Goal: Information Seeking & Learning: Learn about a topic

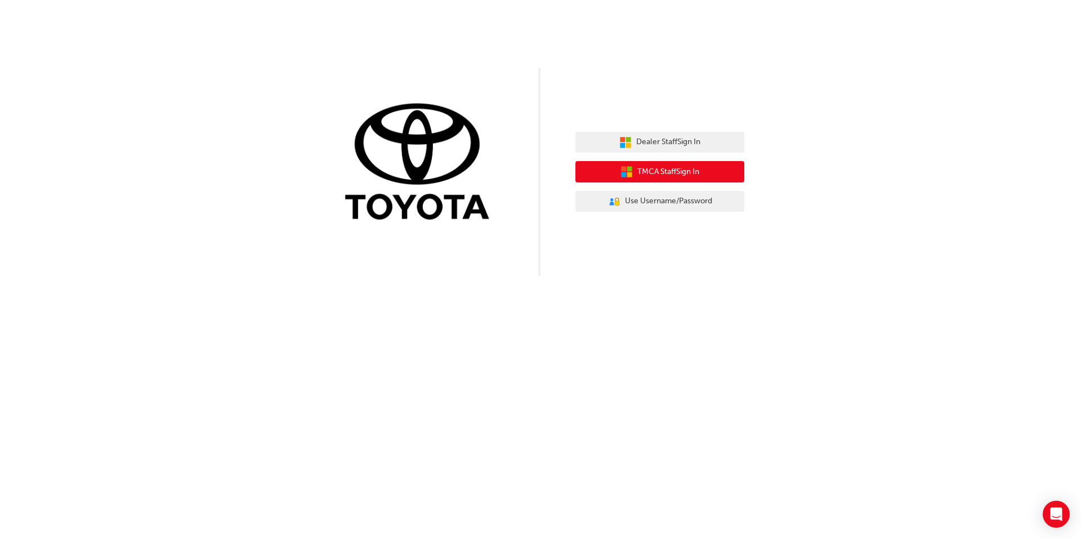
click at [705, 165] on button "TMCA Staff Sign In" at bounding box center [659, 171] width 169 height 21
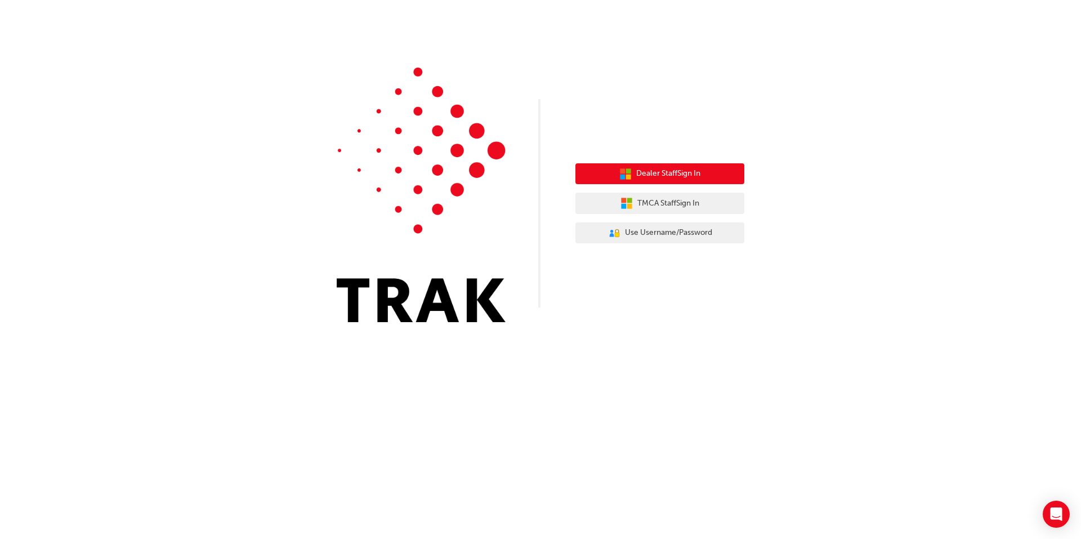
click at [651, 177] on span "Dealer Staff Sign In" at bounding box center [668, 173] width 64 height 13
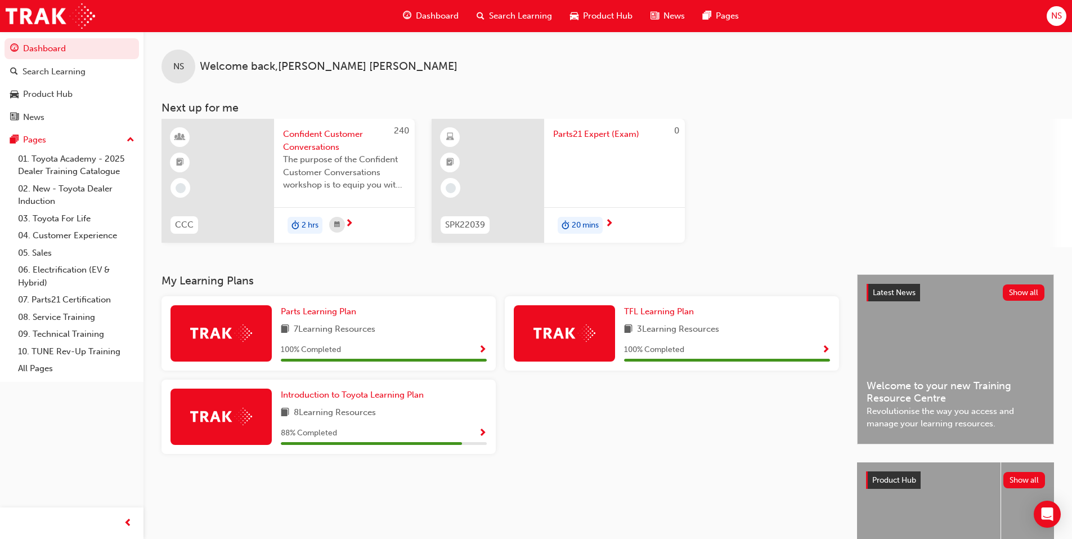
click at [486, 434] on span "Show Progress" at bounding box center [482, 433] width 8 height 10
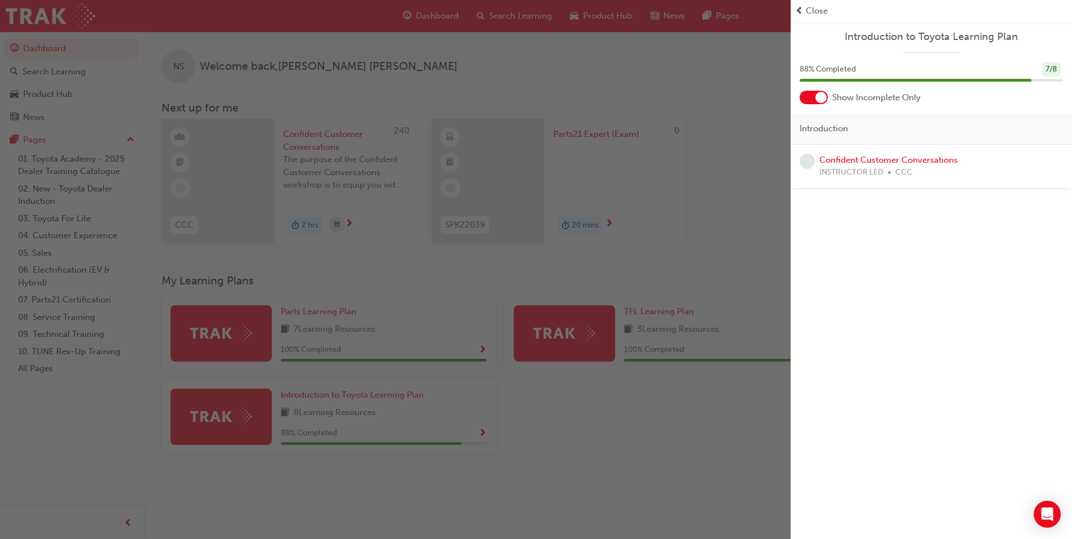
click at [712, 235] on div "button" at bounding box center [395, 269] width 791 height 539
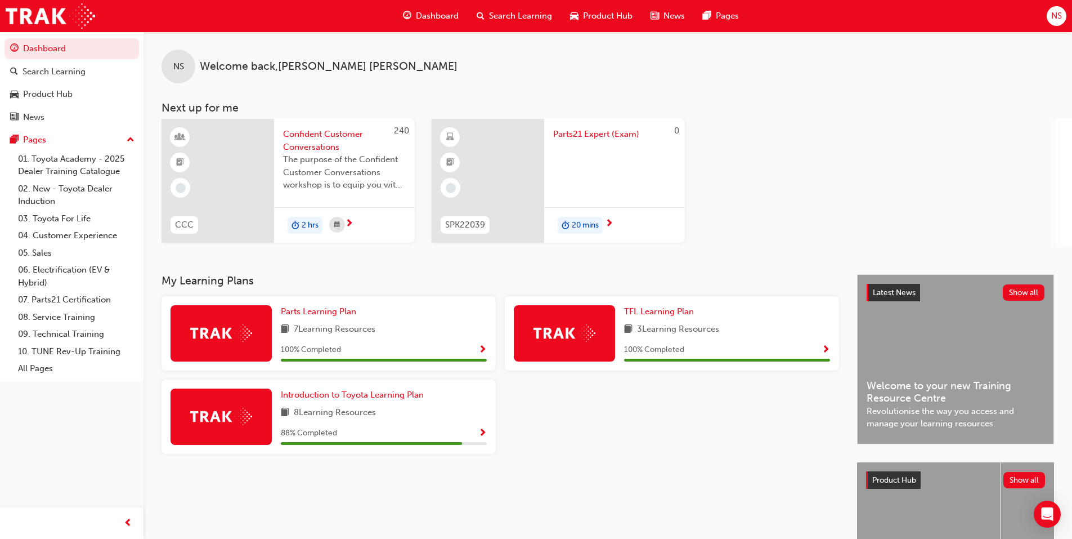
click at [561, 177] on div at bounding box center [614, 163] width 123 height 45
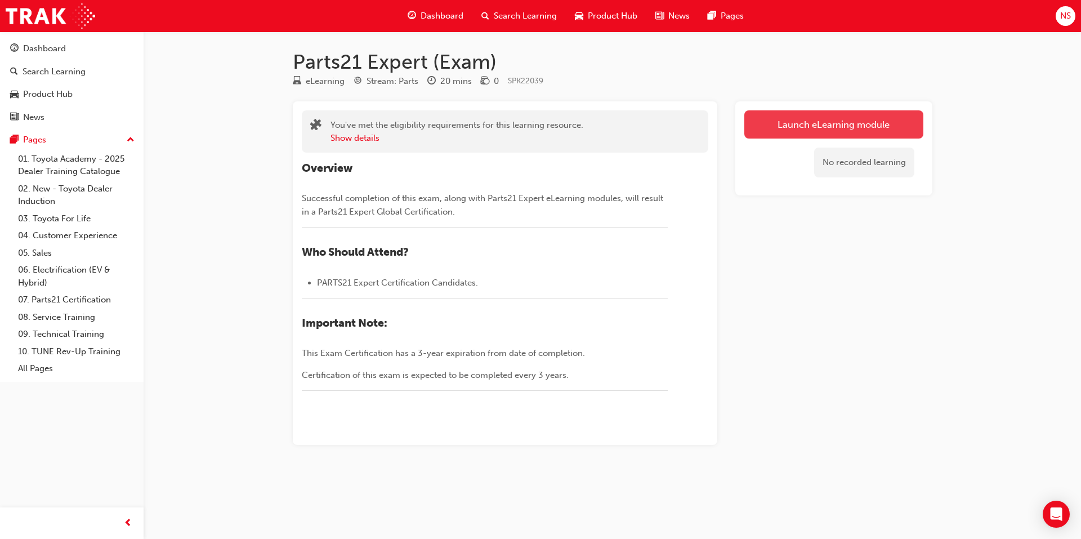
click at [824, 126] on link "Launch eLearning module" at bounding box center [833, 124] width 179 height 28
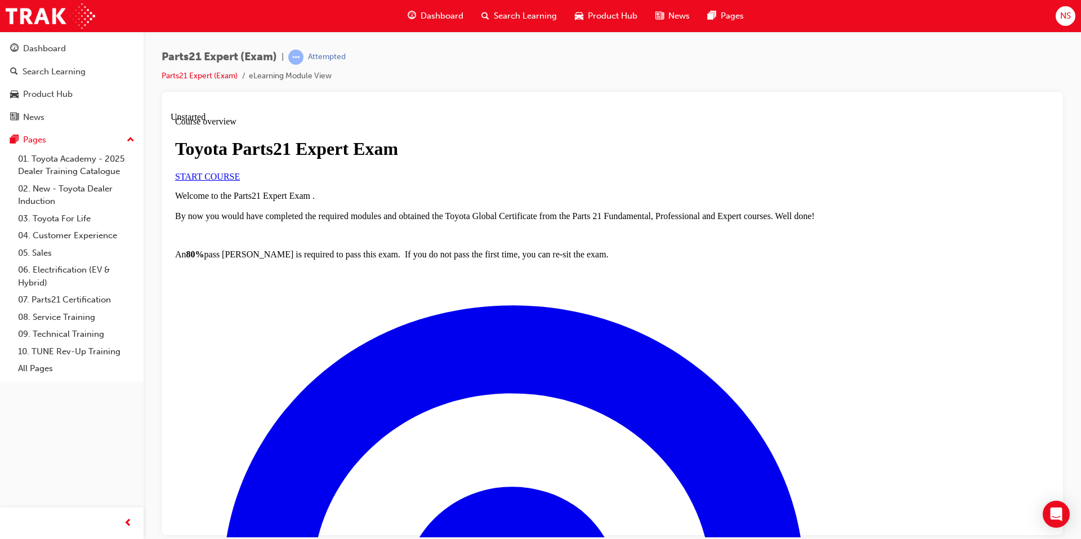
click at [240, 181] on span "START COURSE" at bounding box center [207, 176] width 65 height 10
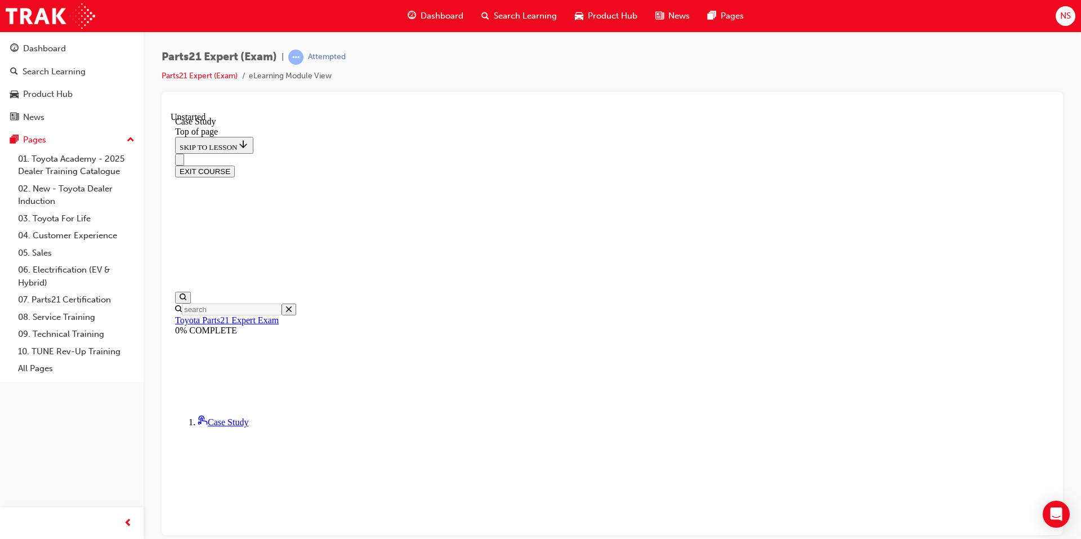
scroll to position [89, 0]
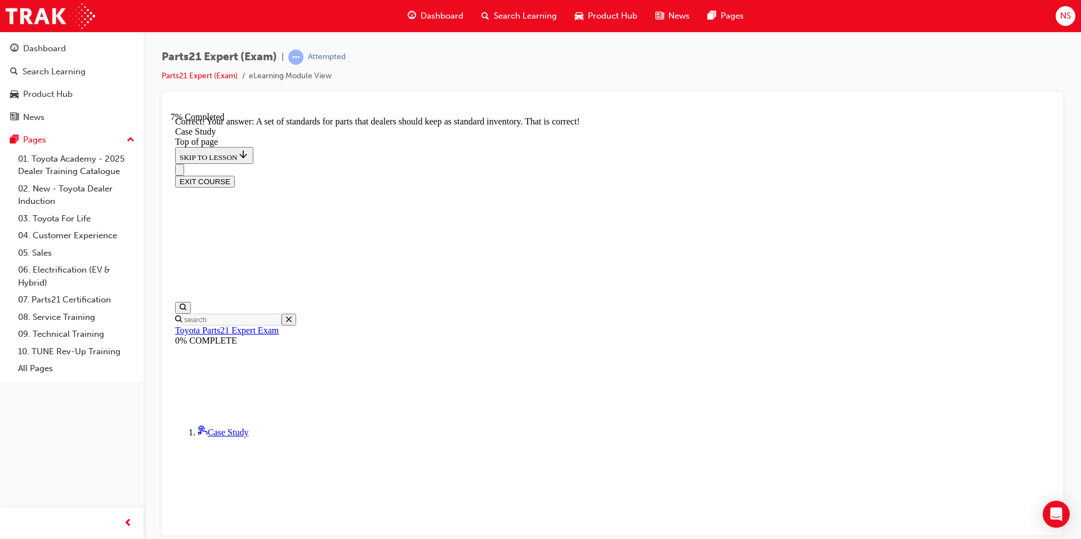
scroll to position [126, 0]
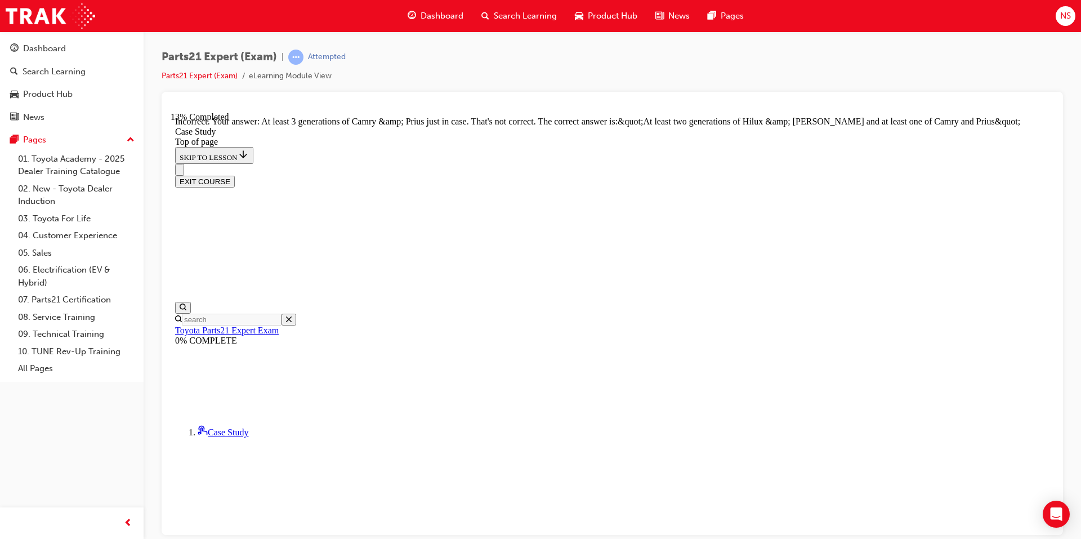
scroll to position [396, 0]
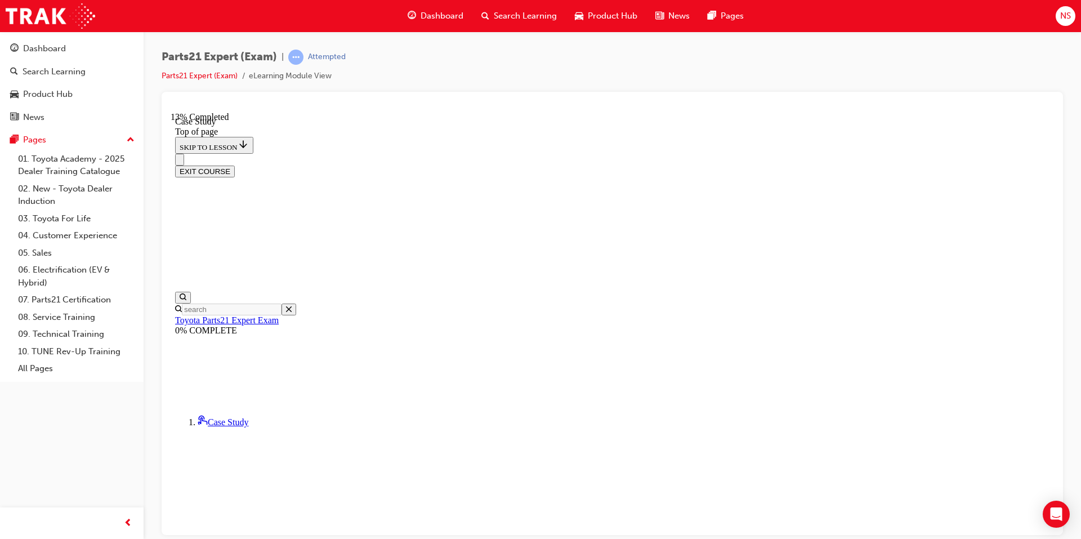
scroll to position [165, 0]
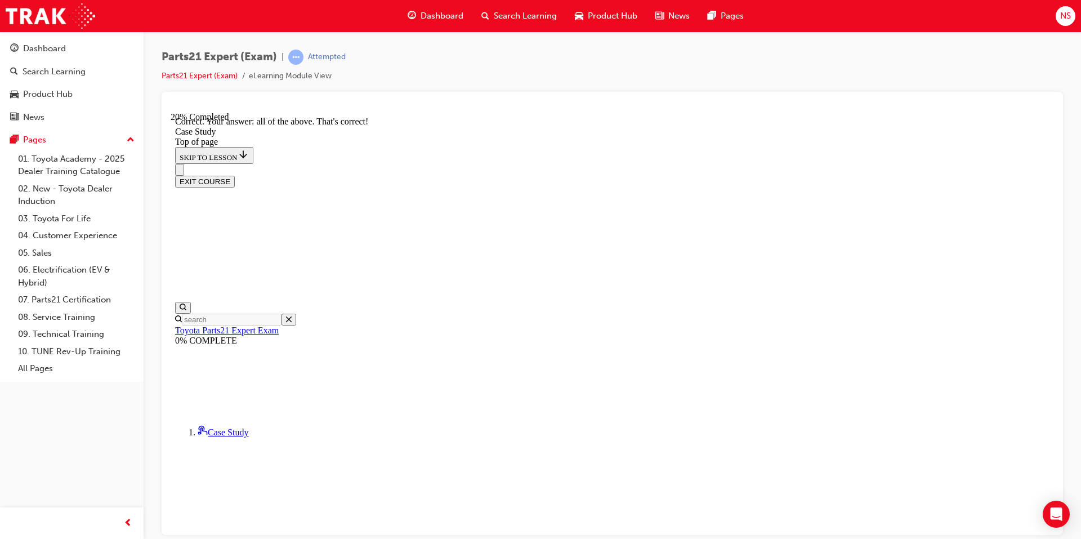
scroll to position [257, 0]
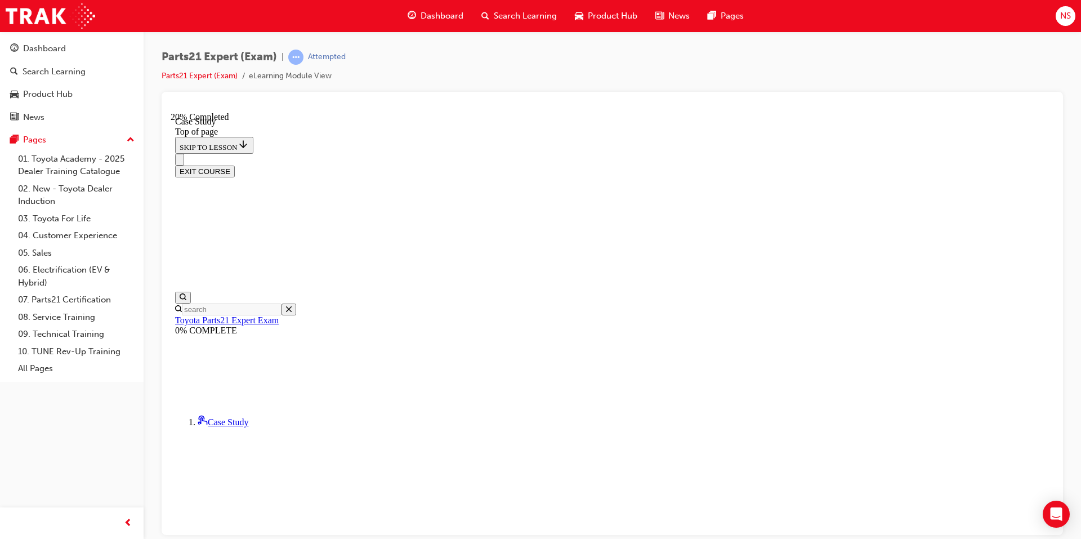
scroll to position [165, 0]
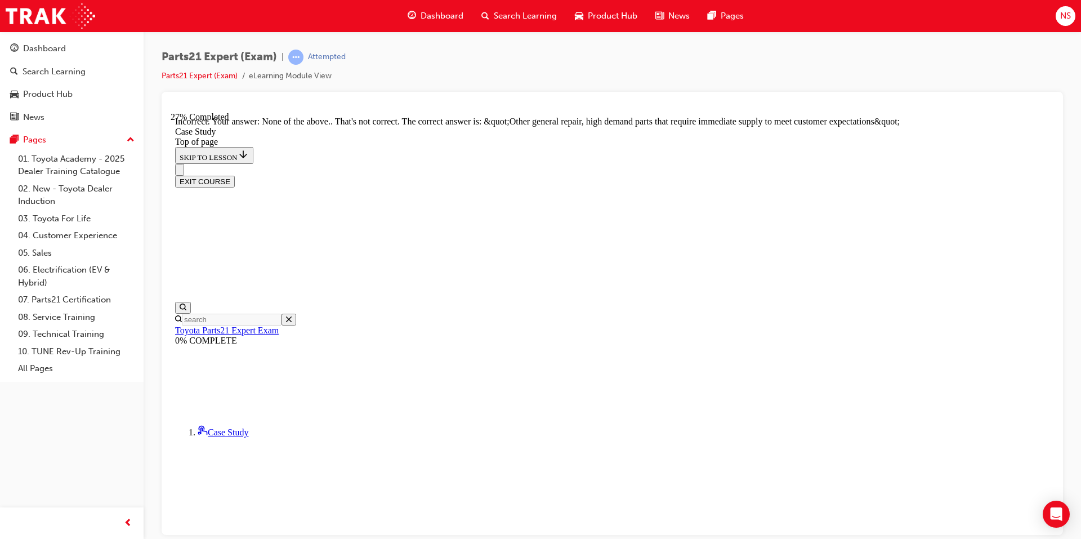
scroll to position [294, 0]
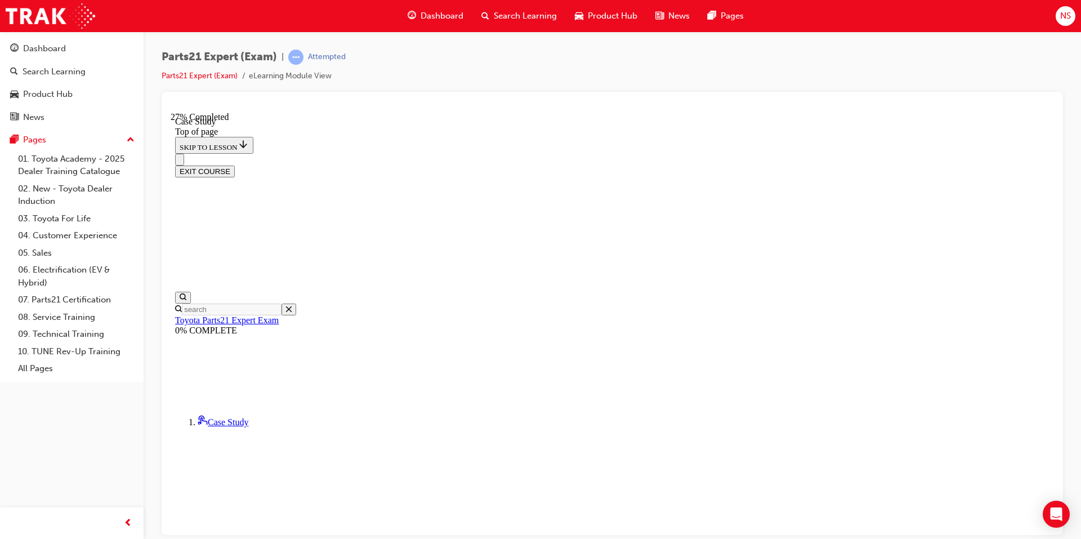
scroll to position [297, 0]
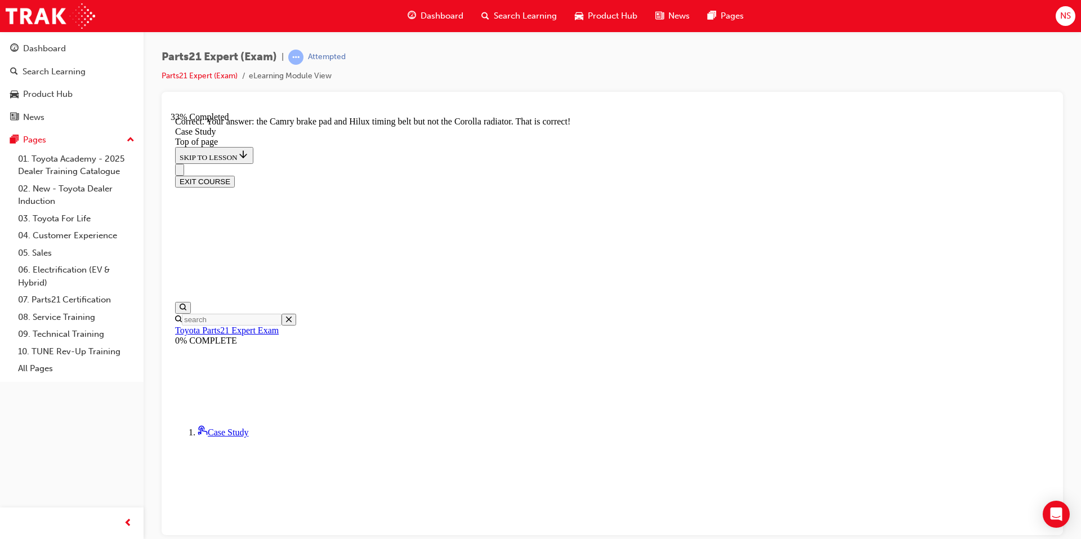
scroll to position [394, 0]
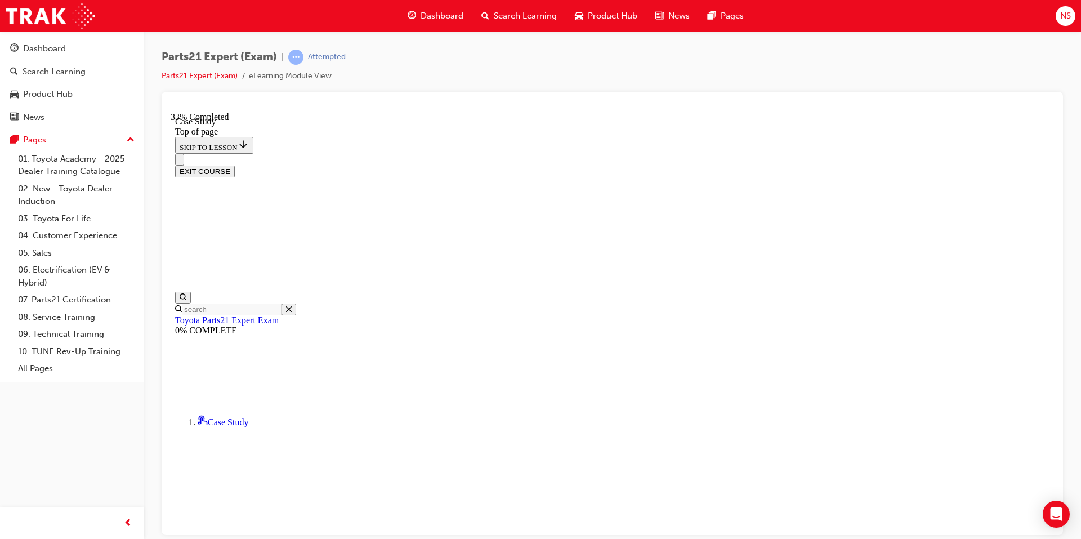
scroll to position [229, 0]
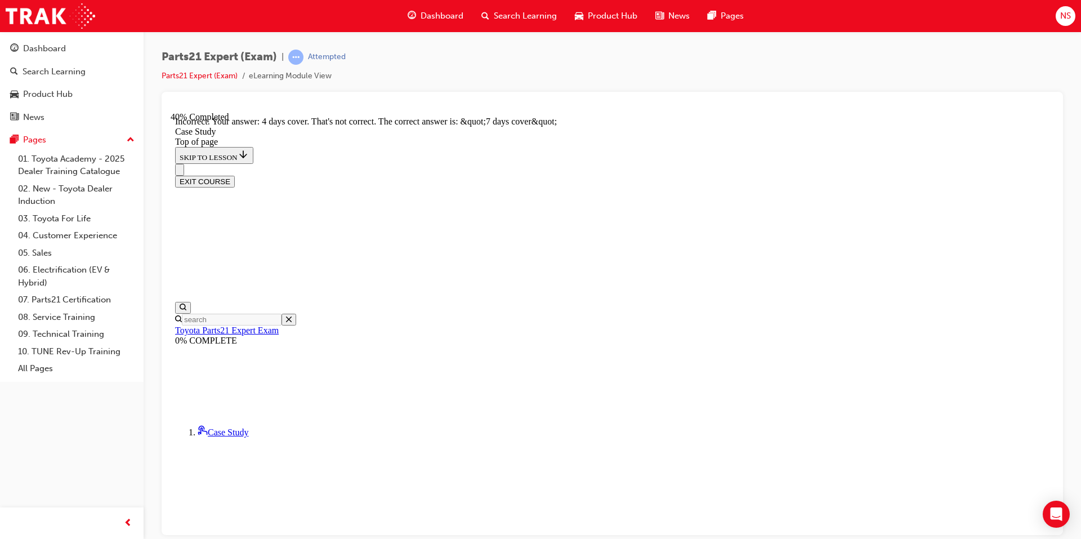
scroll to position [465, 0]
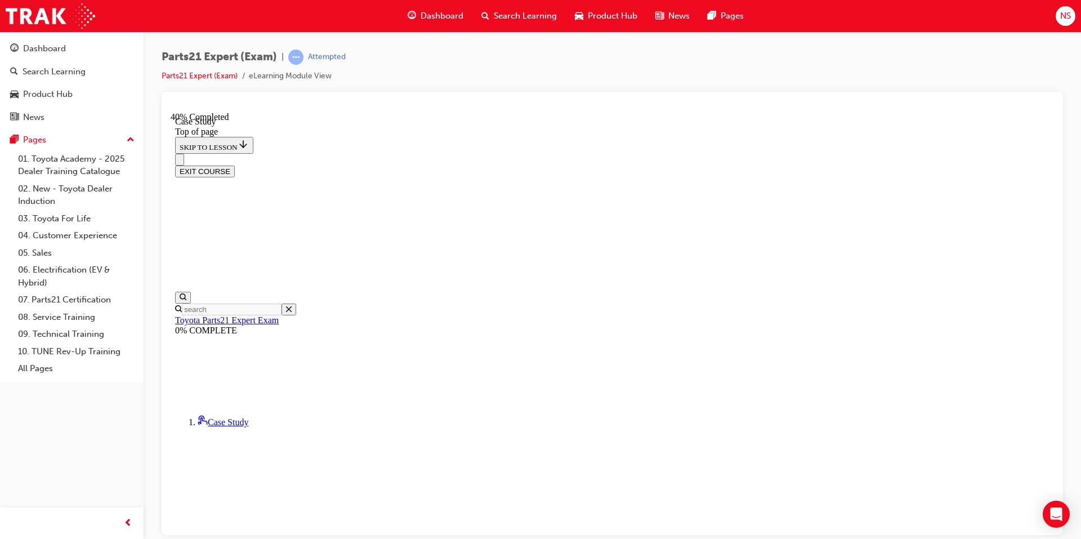
scroll to position [165, 0]
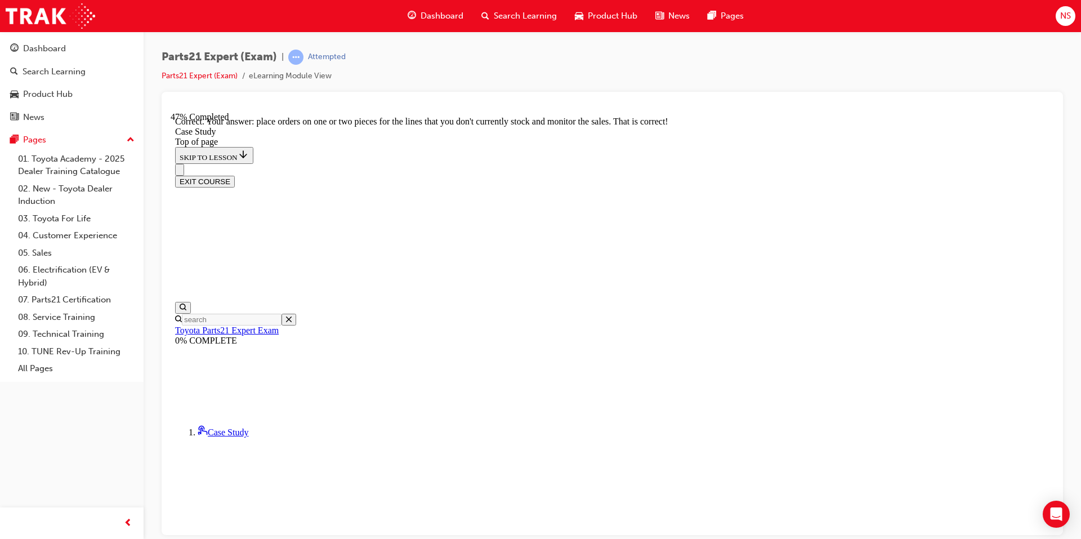
scroll to position [137, 0]
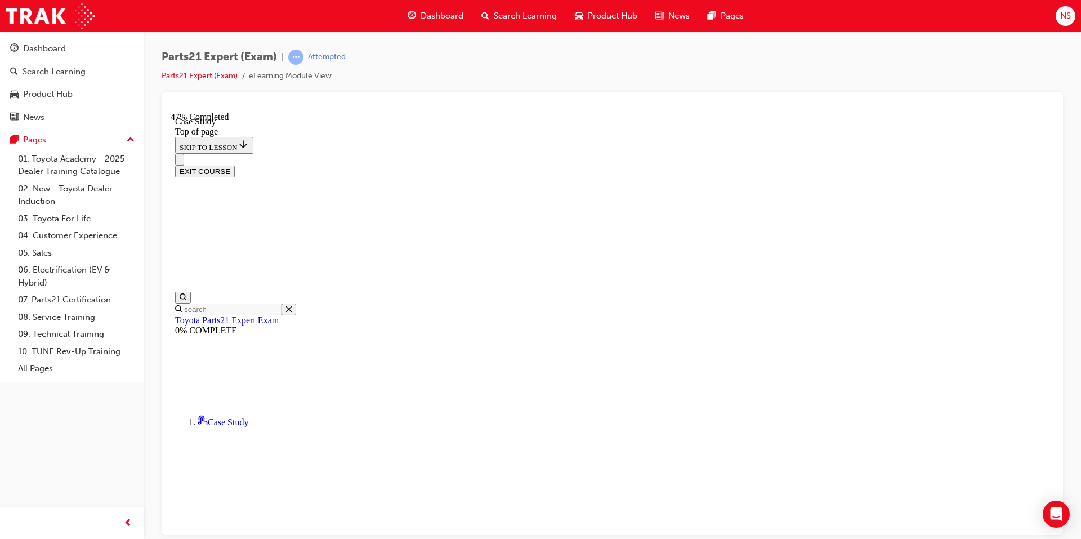
scroll to position [165, 0]
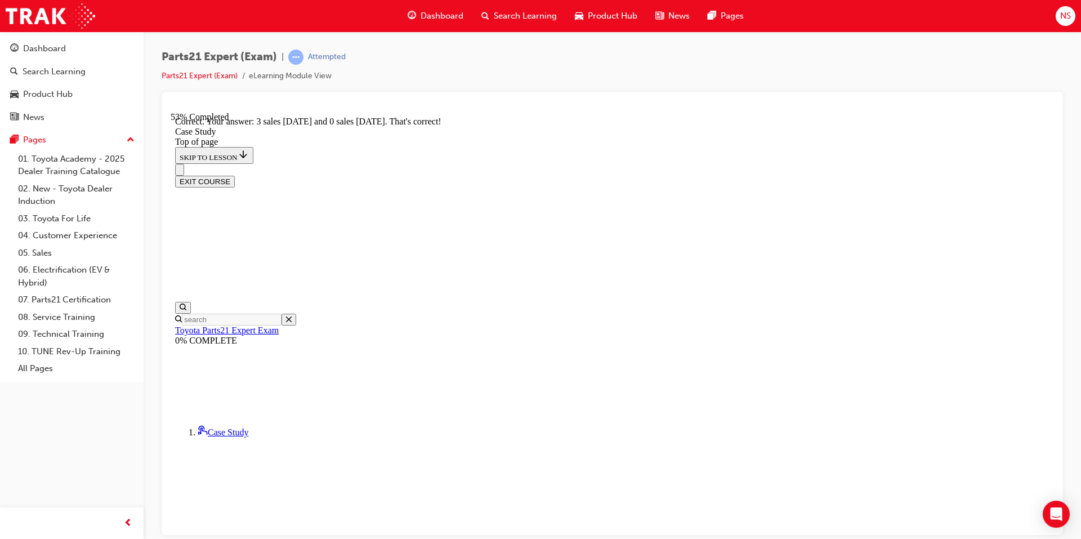
scroll to position [257, 0]
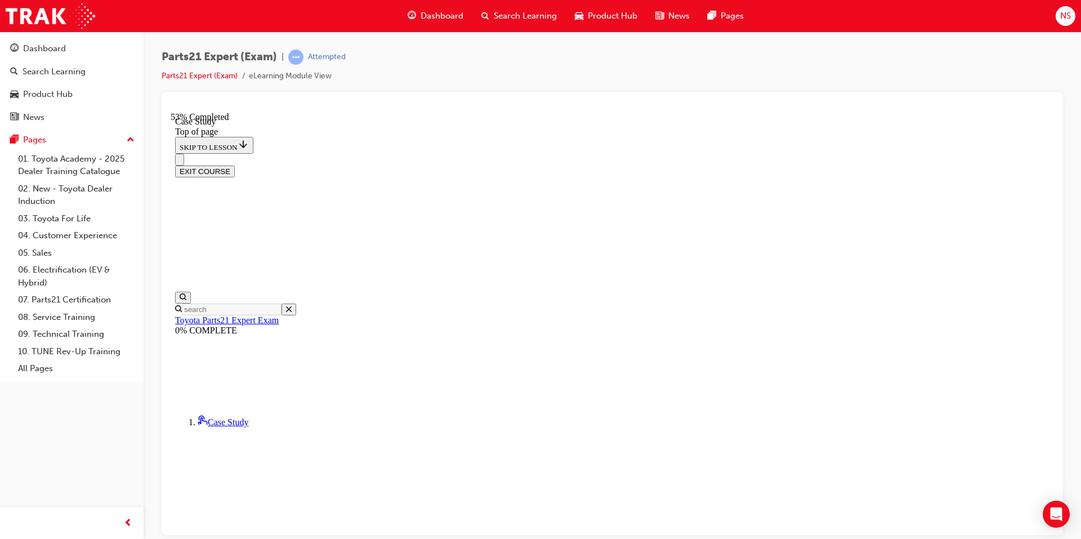
scroll to position [185, 0]
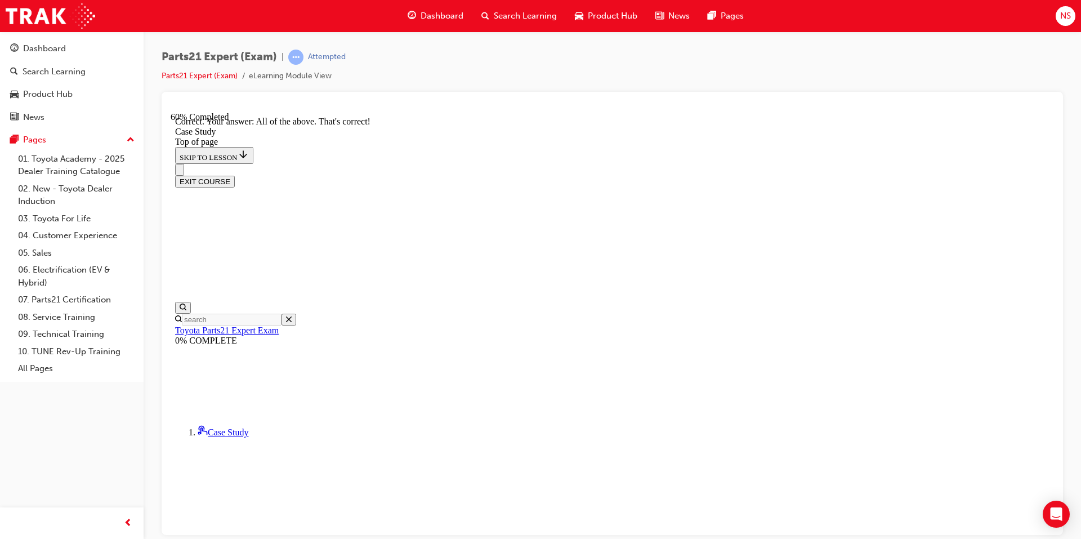
scroll to position [145, 0]
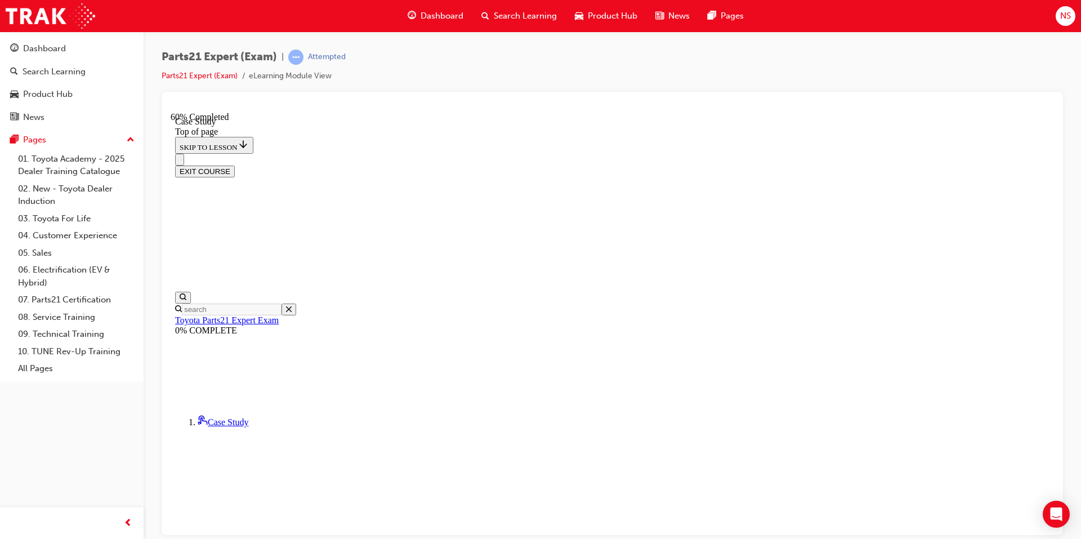
scroll to position [165, 0]
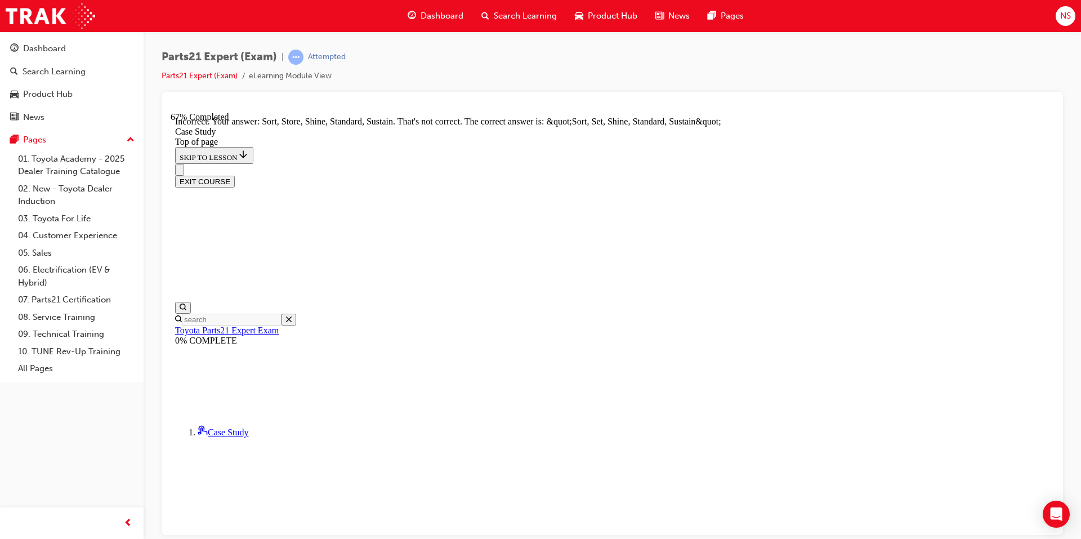
scroll to position [139, 0]
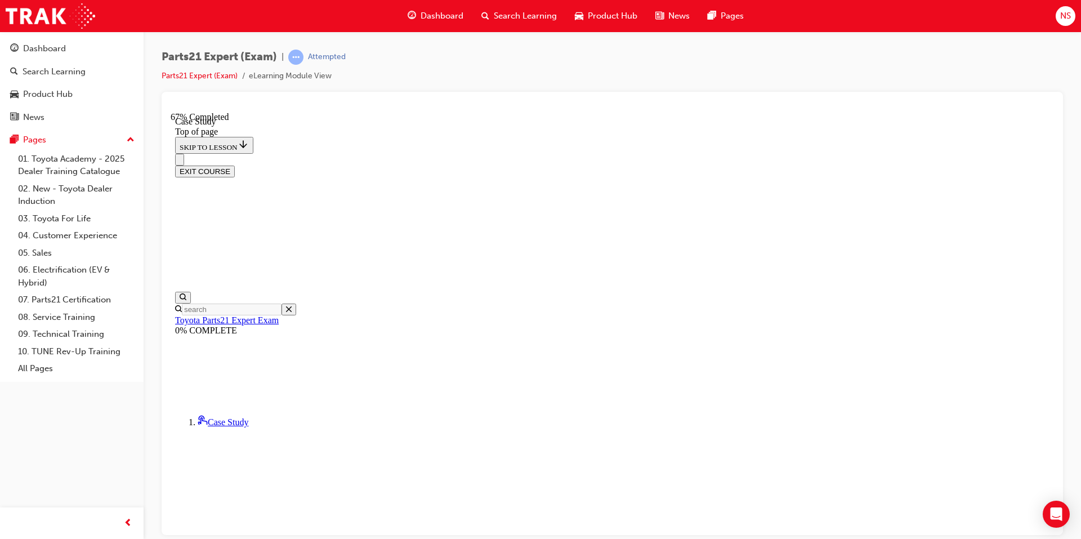
scroll to position [165, 0]
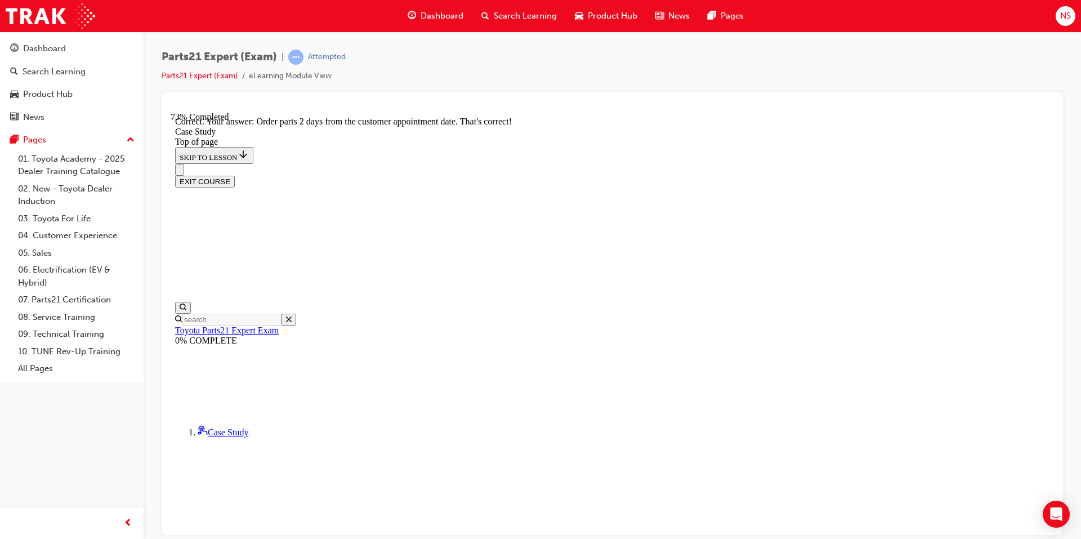
scroll to position [71, 0]
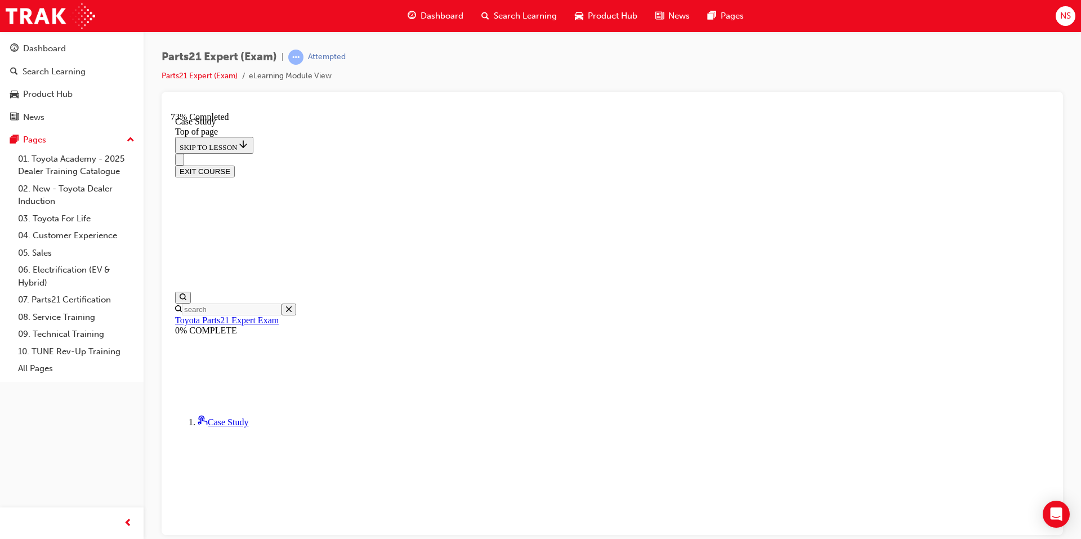
scroll to position [165, 0]
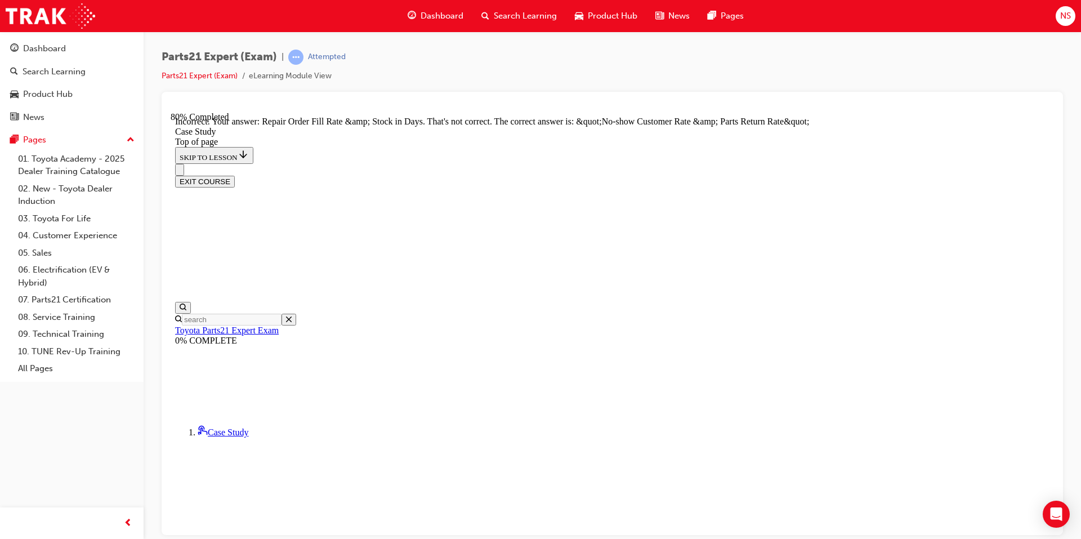
scroll to position [308, 0]
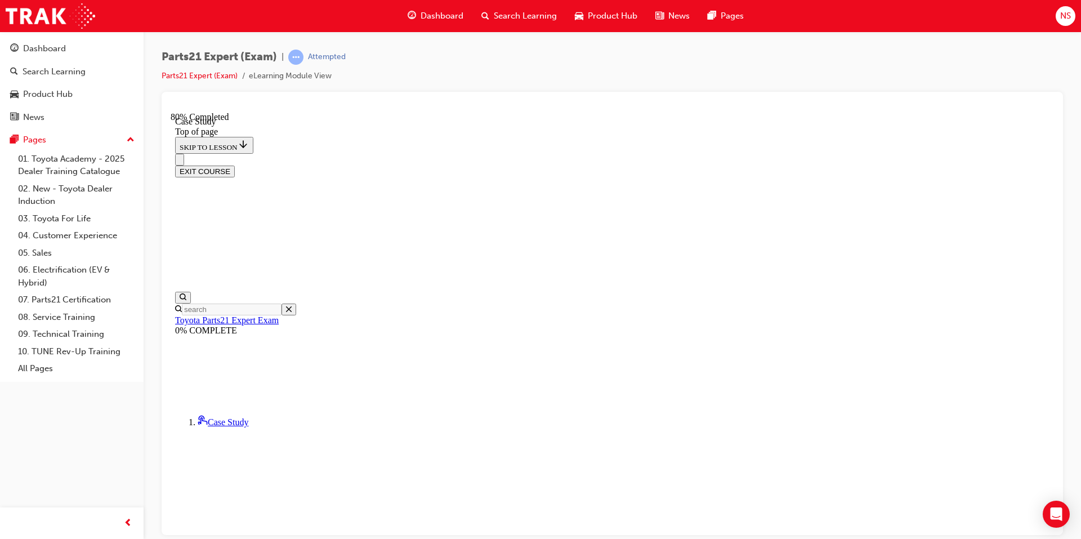
scroll to position [165, 0]
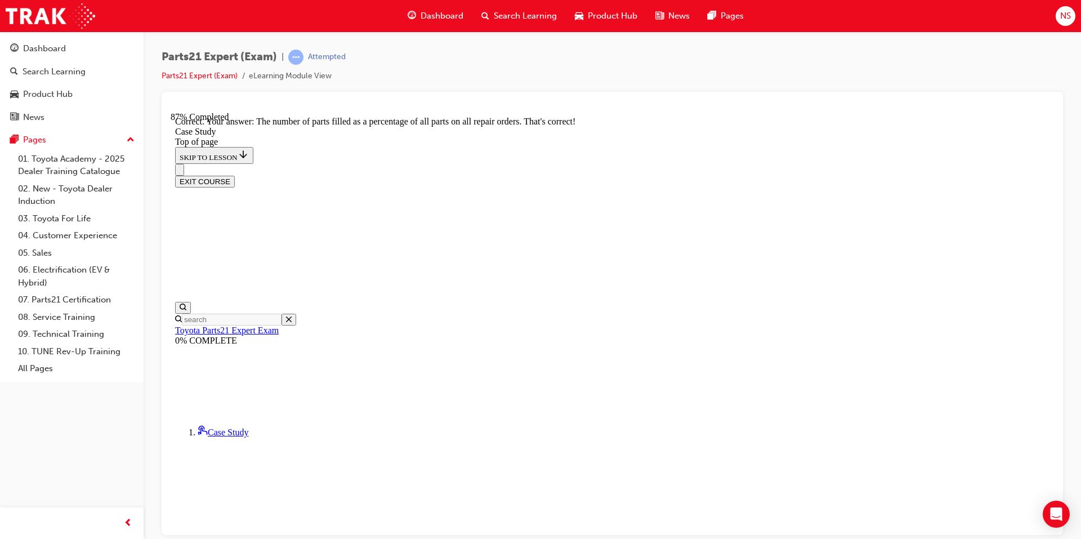
scroll to position [145, 0]
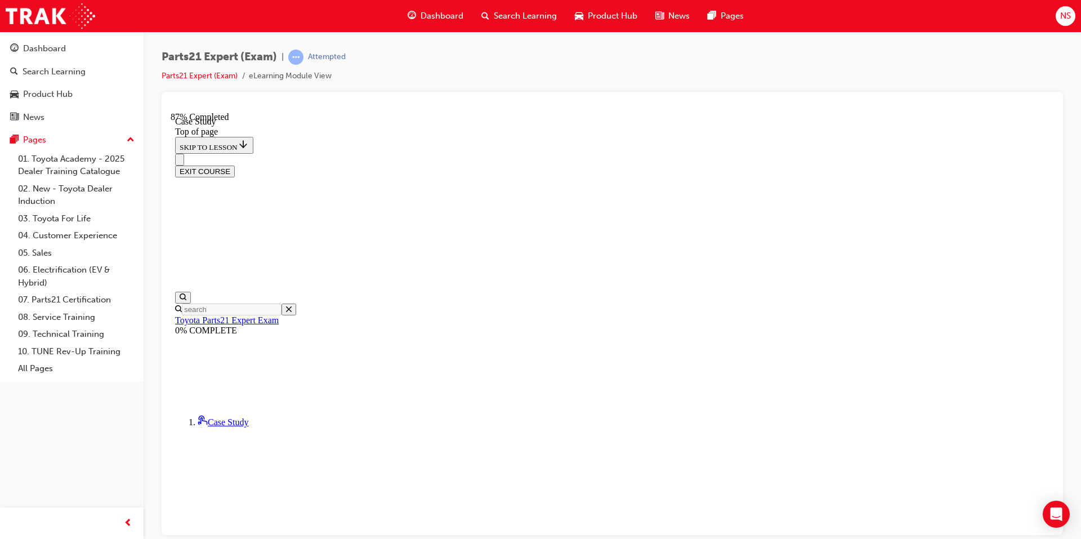
scroll to position [165, 0]
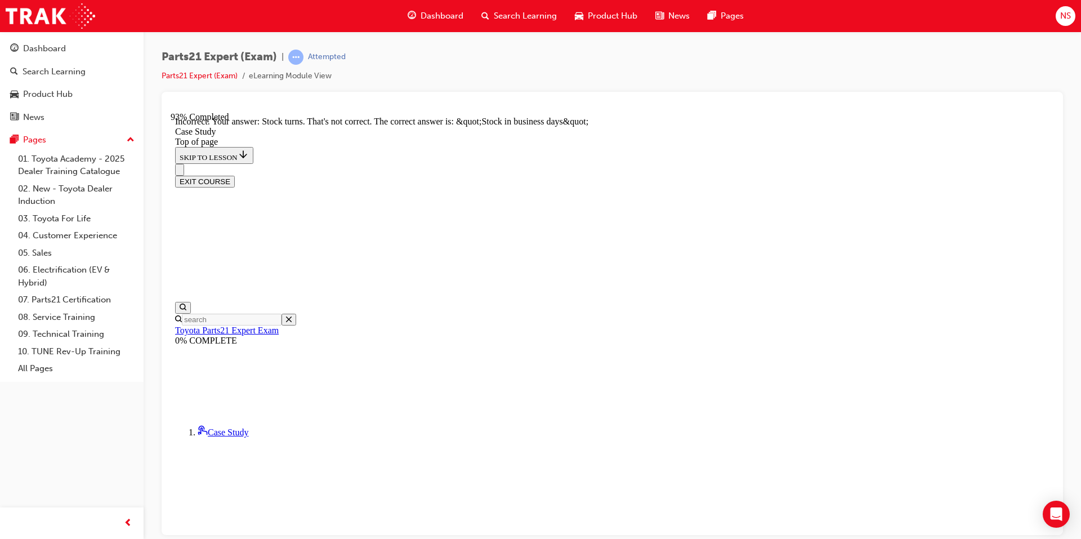
scroll to position [289, 0]
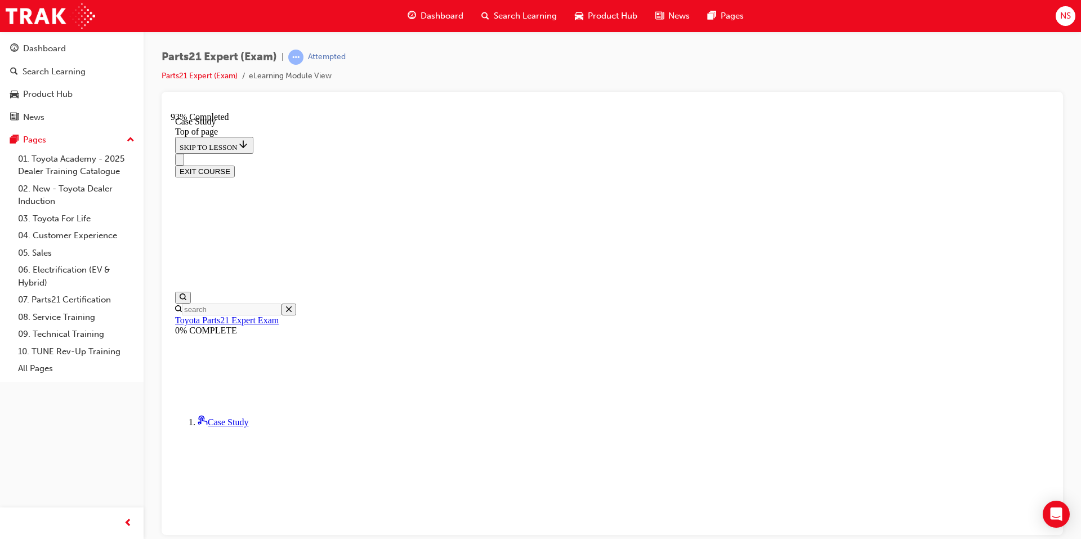
scroll to position [165, 0]
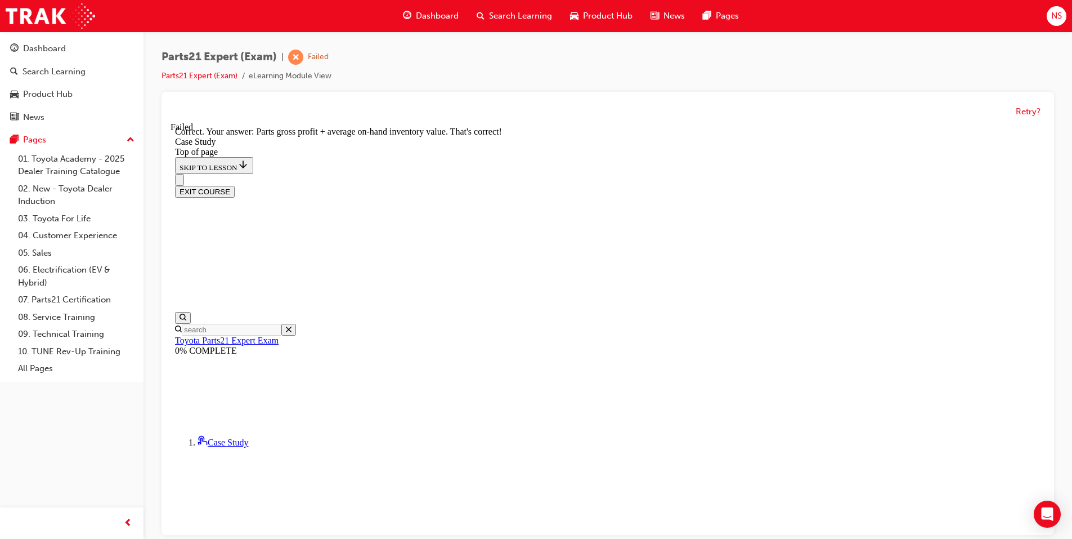
scroll to position [257, 0]
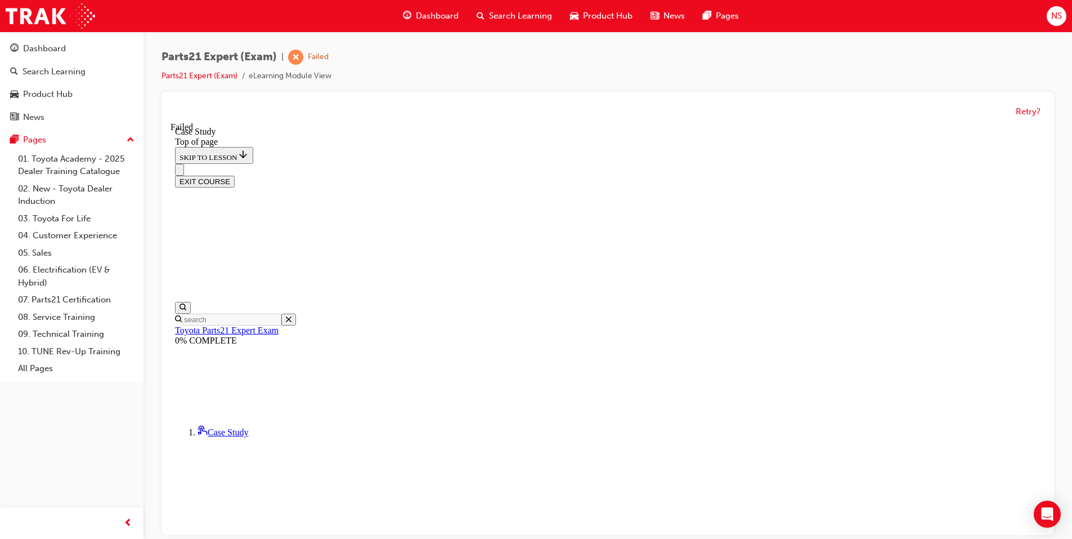
scroll to position [152, 0]
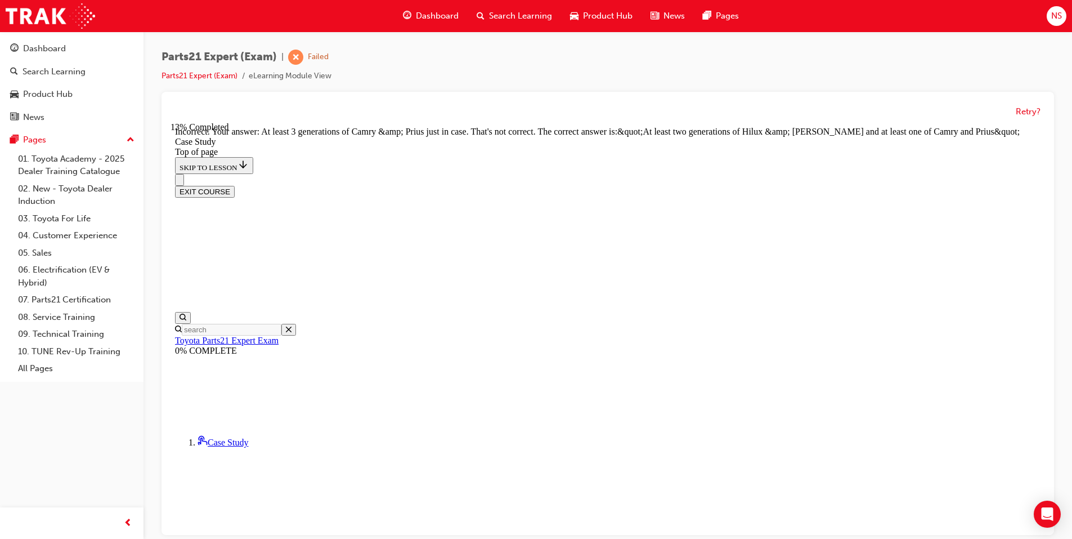
scroll to position [396, 0]
click at [1028, 110] on button "Retry?" at bounding box center [1028, 111] width 25 height 13
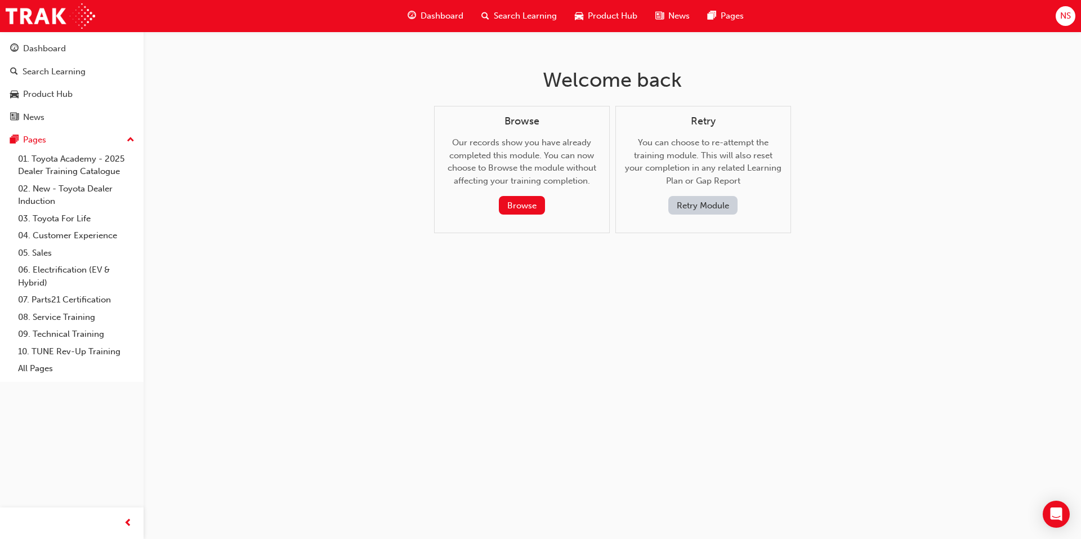
click at [687, 204] on button "Retry Module" at bounding box center [702, 205] width 69 height 19
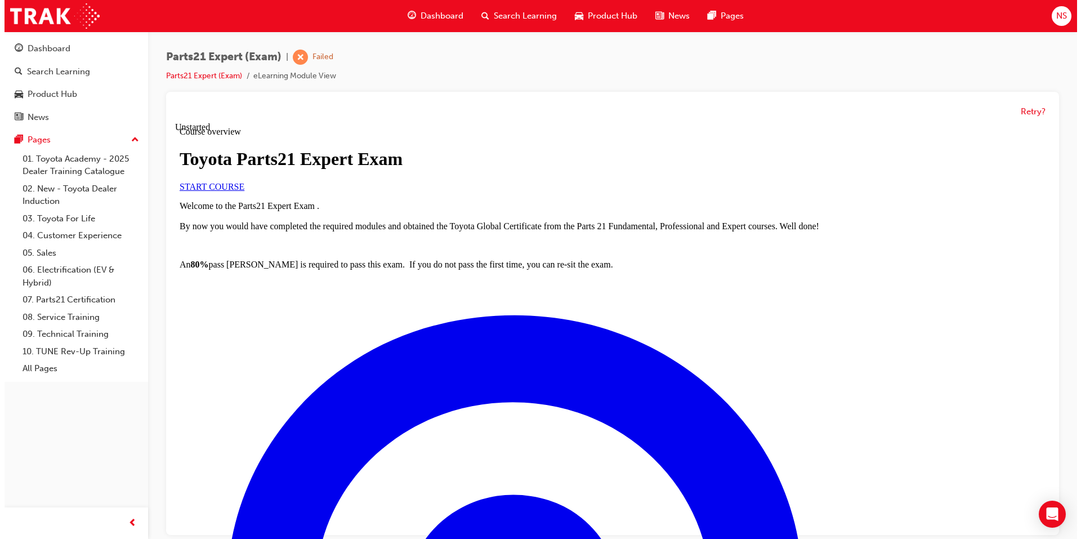
scroll to position [0, 0]
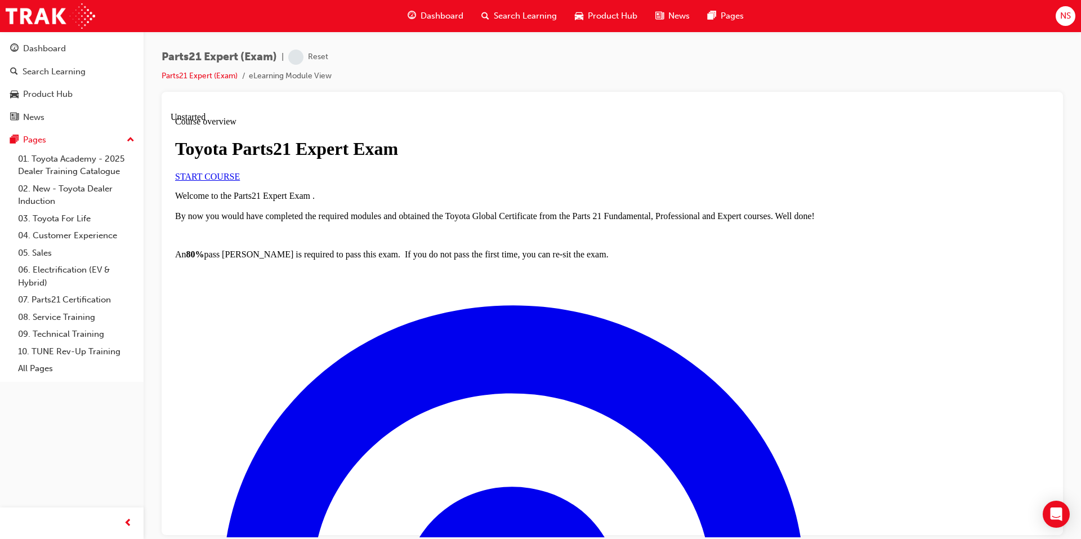
click at [247, 181] on div "START COURSE" at bounding box center [612, 176] width 874 height 10
click at [240, 181] on link "START COURSE" at bounding box center [207, 176] width 65 height 10
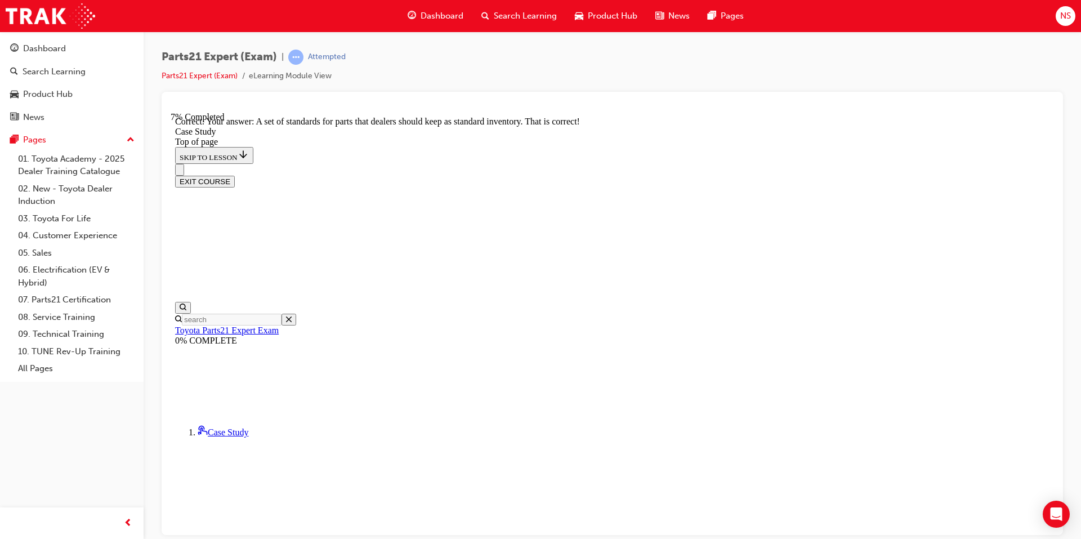
scroll to position [257, 0]
drag, startPoint x: 584, startPoint y: 340, endPoint x: 590, endPoint y: 339, distance: 6.2
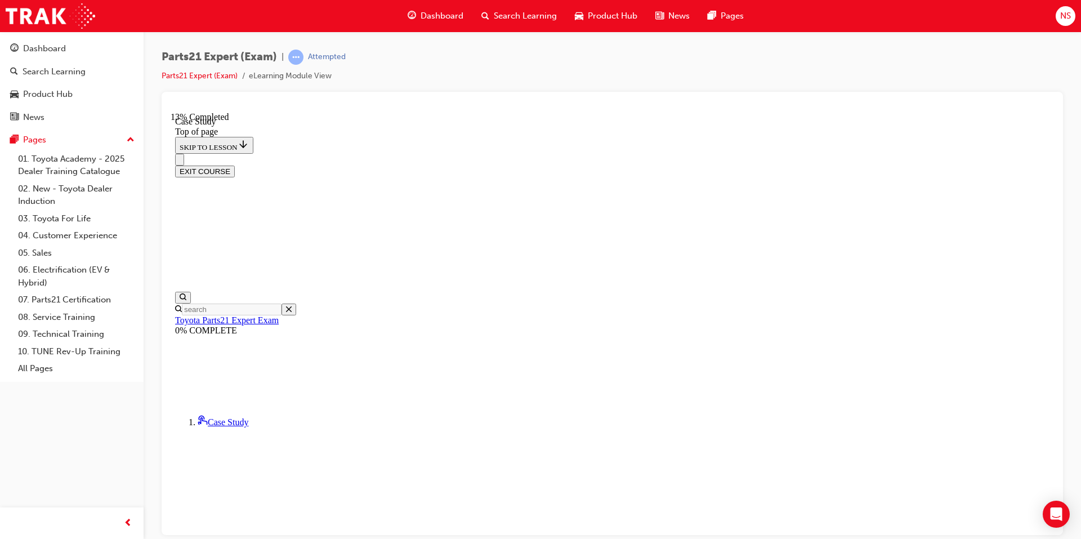
scroll to position [165, 0]
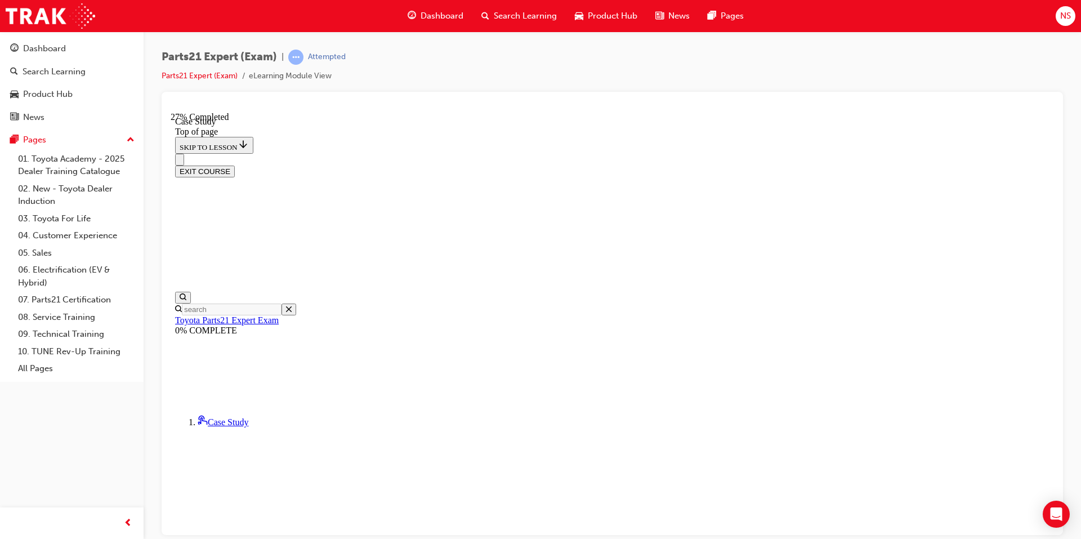
scroll to position [297, 0]
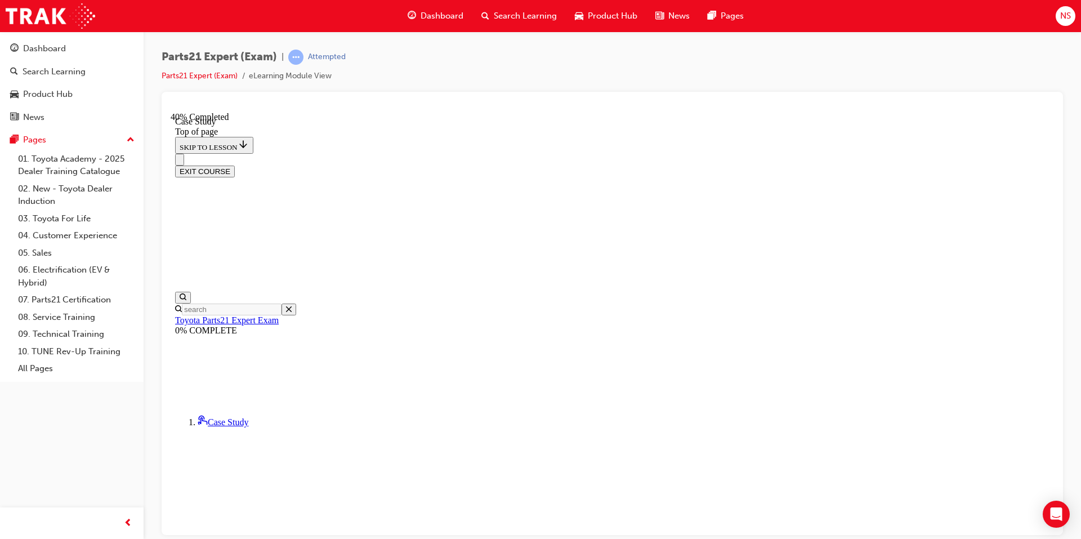
scroll to position [165, 0]
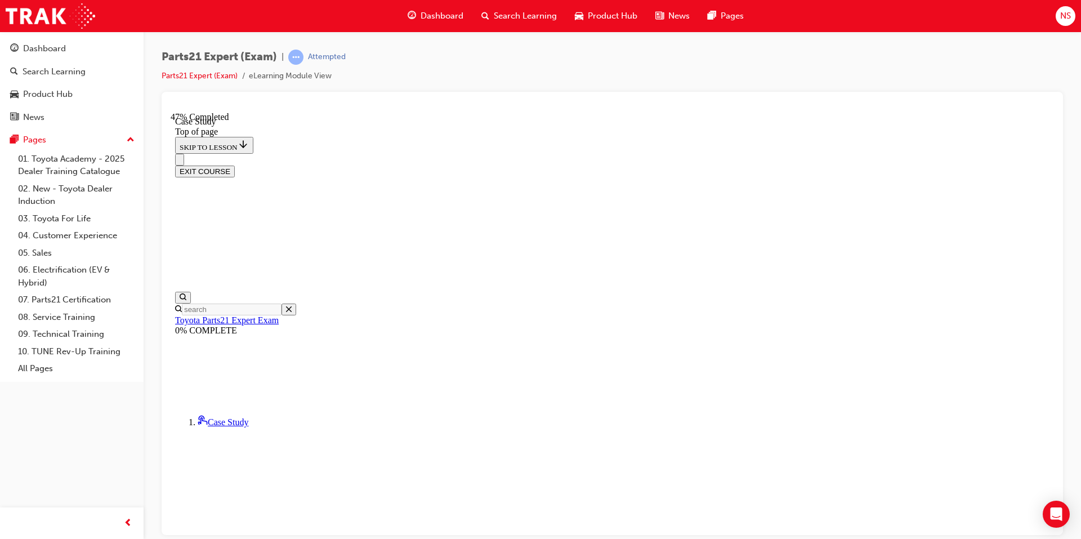
scroll to position [34, 0]
drag, startPoint x: 606, startPoint y: 442, endPoint x: 607, endPoint y: 427, distance: 15.3
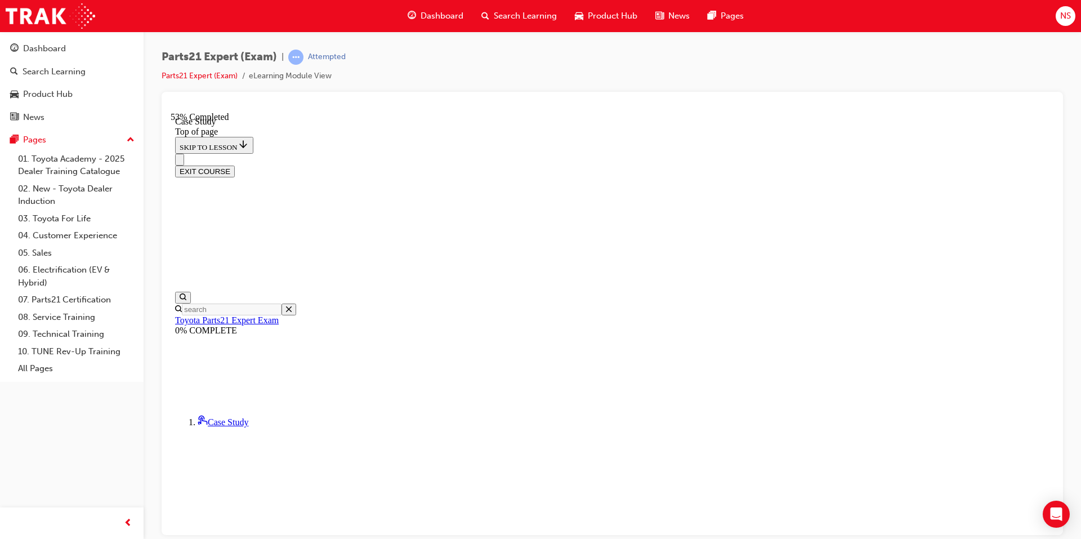
scroll to position [185, 0]
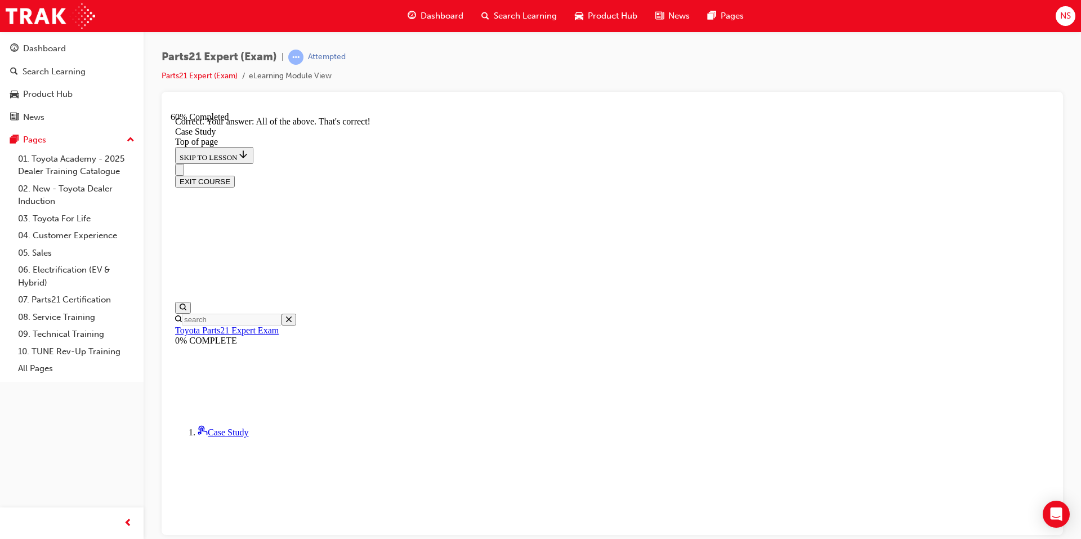
drag, startPoint x: 686, startPoint y: 481, endPoint x: 675, endPoint y: 467, distance: 17.6
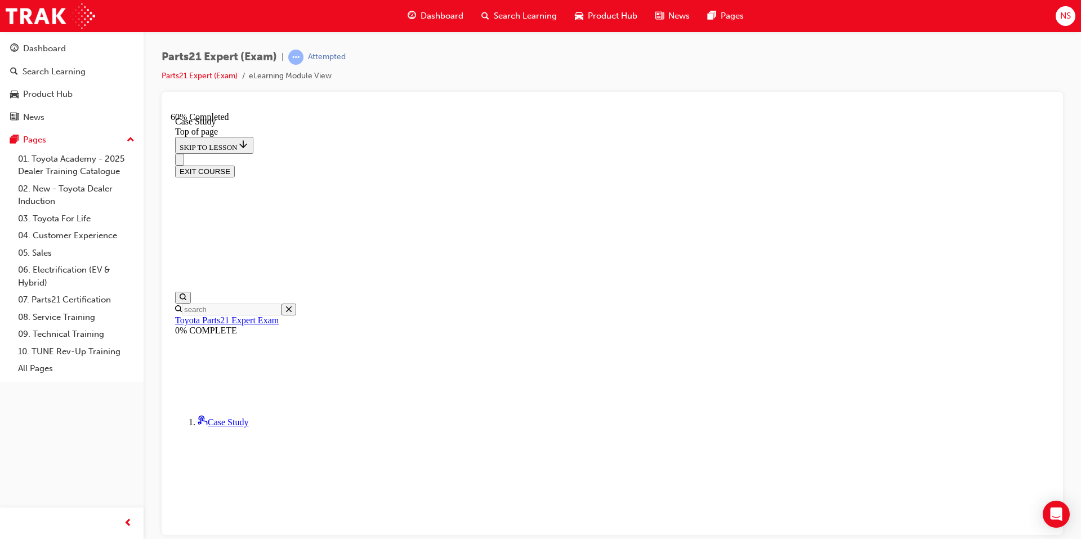
scroll to position [165, 0]
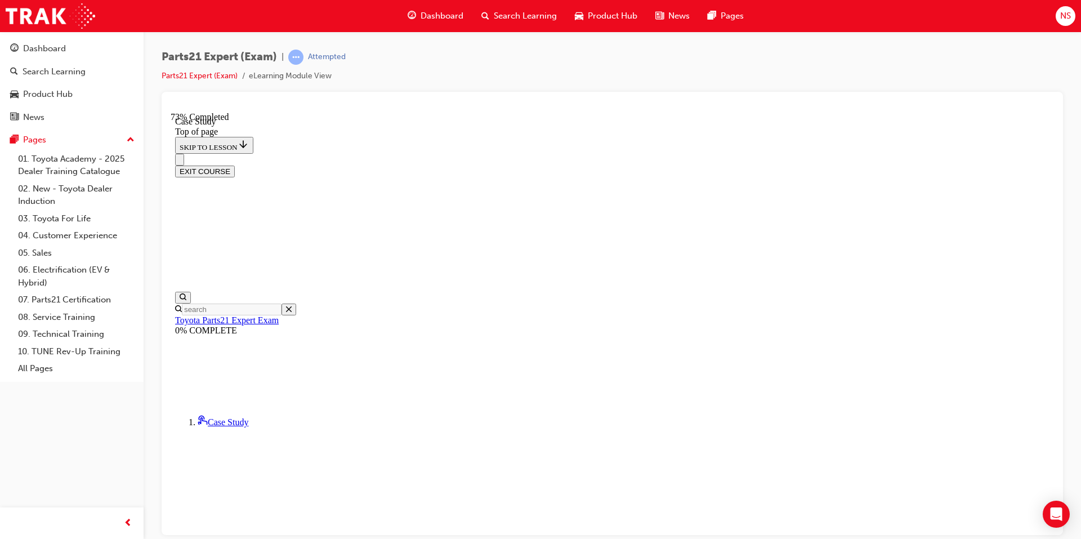
scroll to position [166, 0]
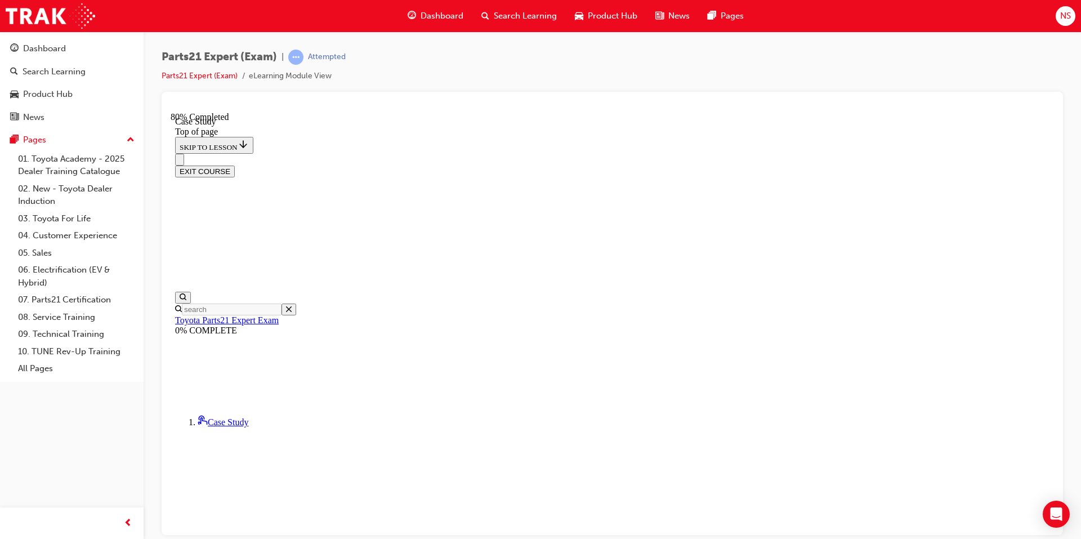
scroll to position [165, 0]
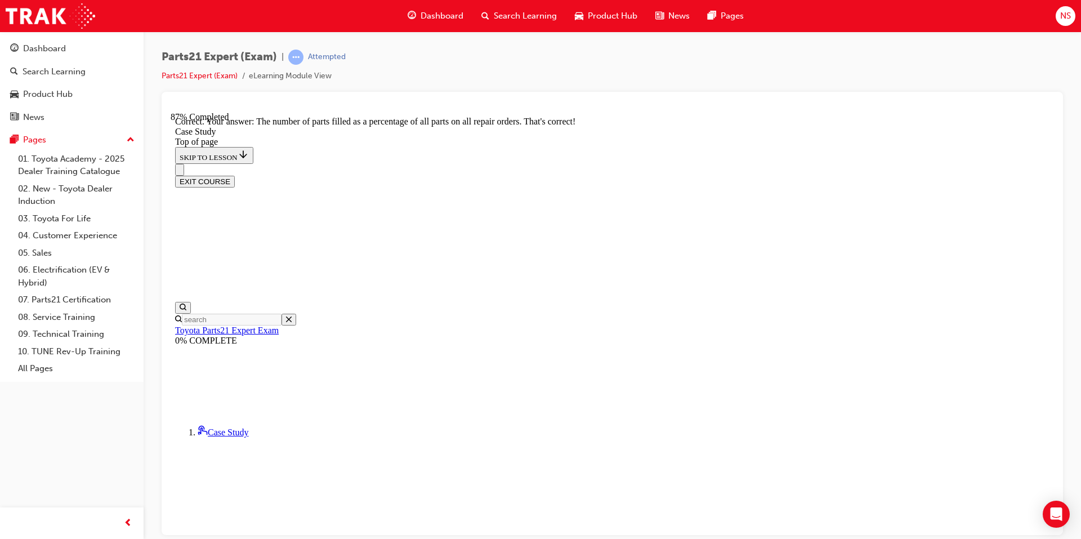
scroll to position [276, 0]
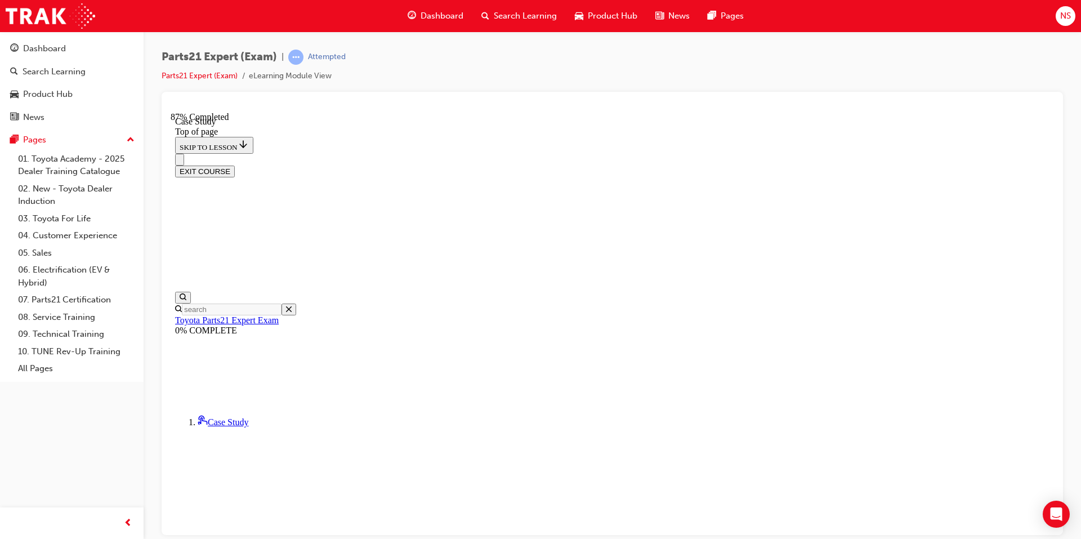
scroll to position [165, 0]
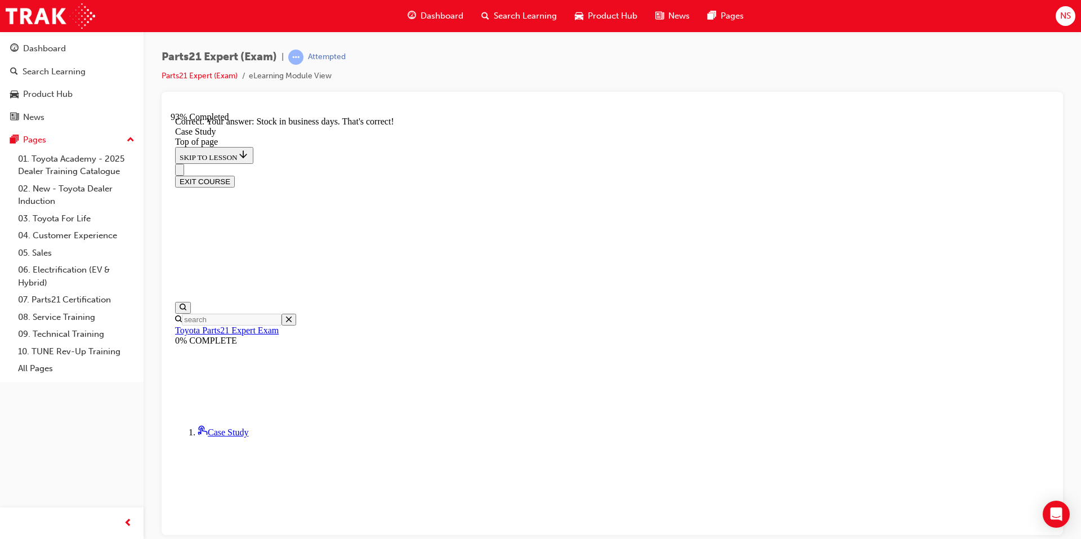
scroll to position [190, 0]
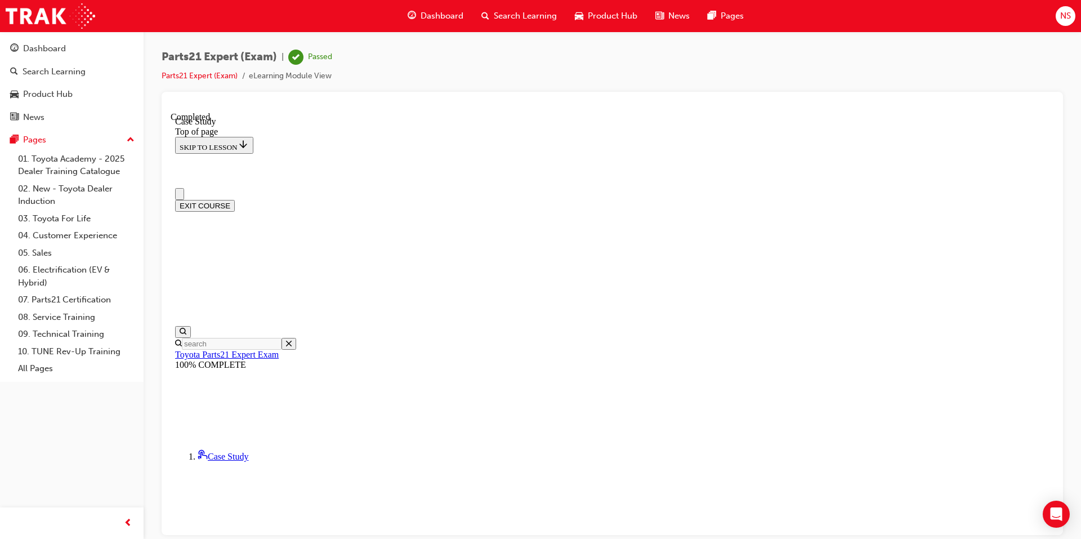
scroll to position [152, 0]
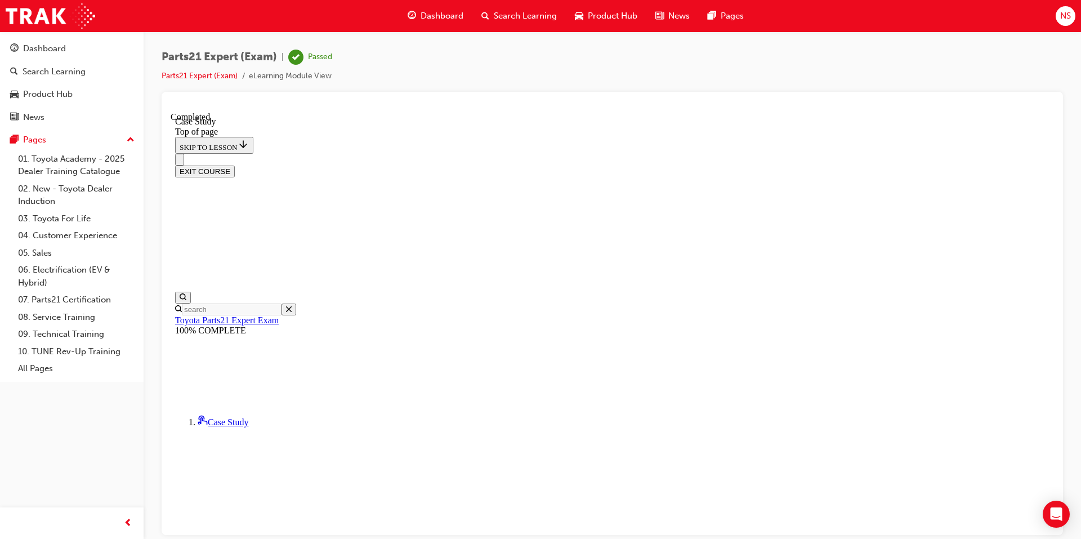
click at [235, 165] on button "EXIT COURSE" at bounding box center [205, 171] width 60 height 12
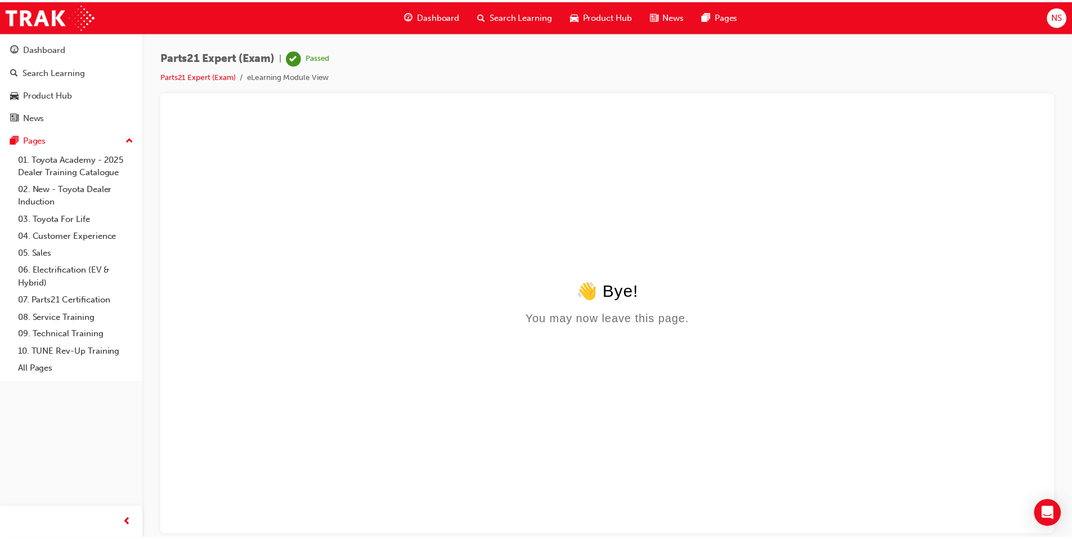
scroll to position [0, 0]
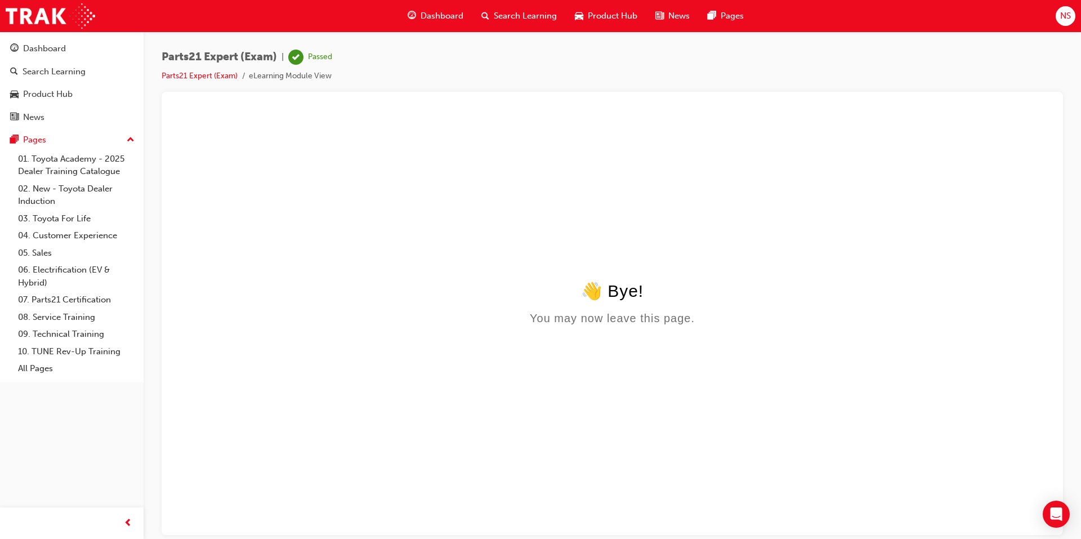
click at [620, 19] on span "Product Hub" at bounding box center [613, 16] width 50 height 13
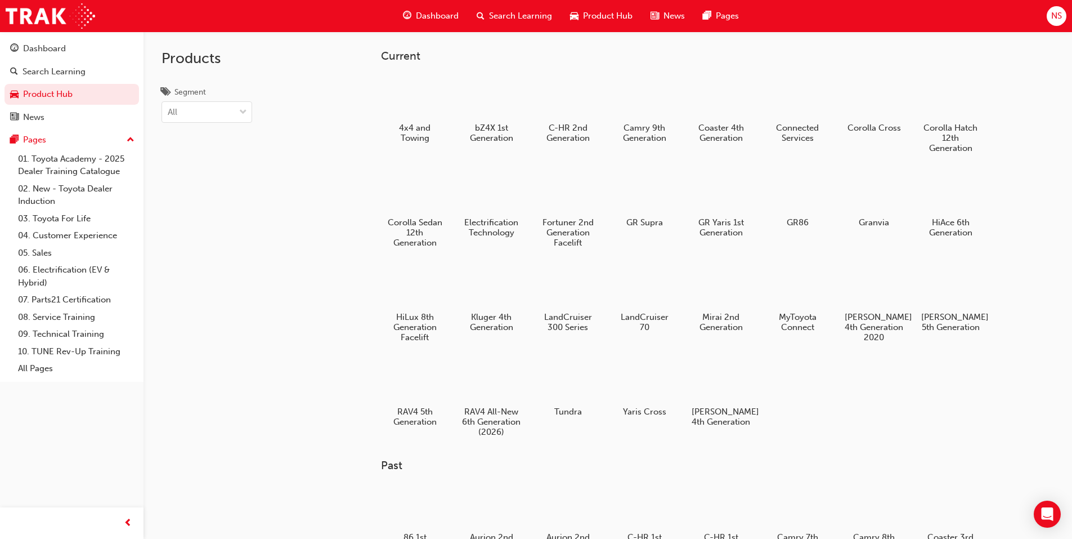
click at [429, 19] on span "Dashboard" at bounding box center [437, 16] width 43 height 13
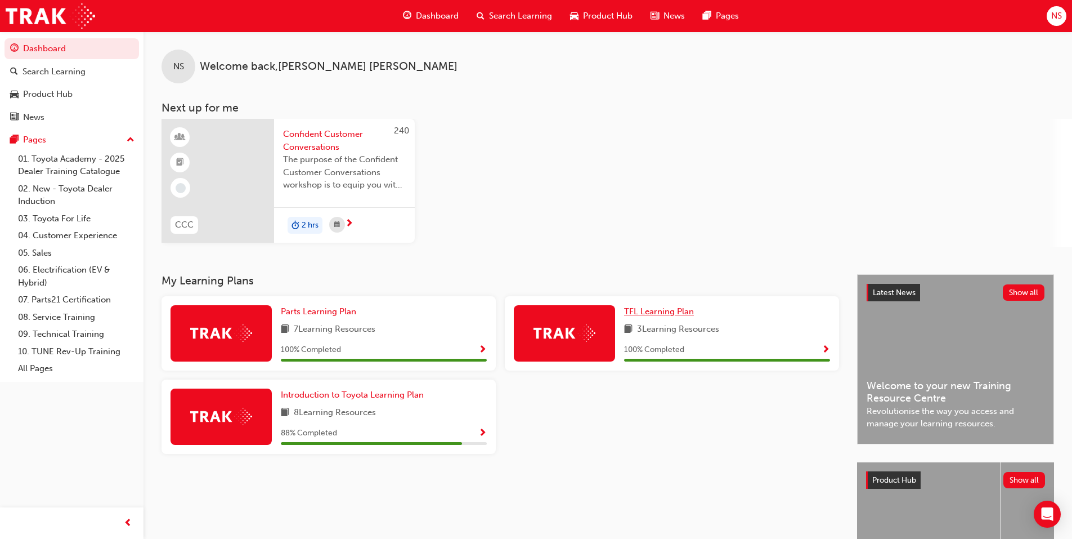
click at [665, 310] on span "TFL Learning Plan" at bounding box center [659, 311] width 70 height 10
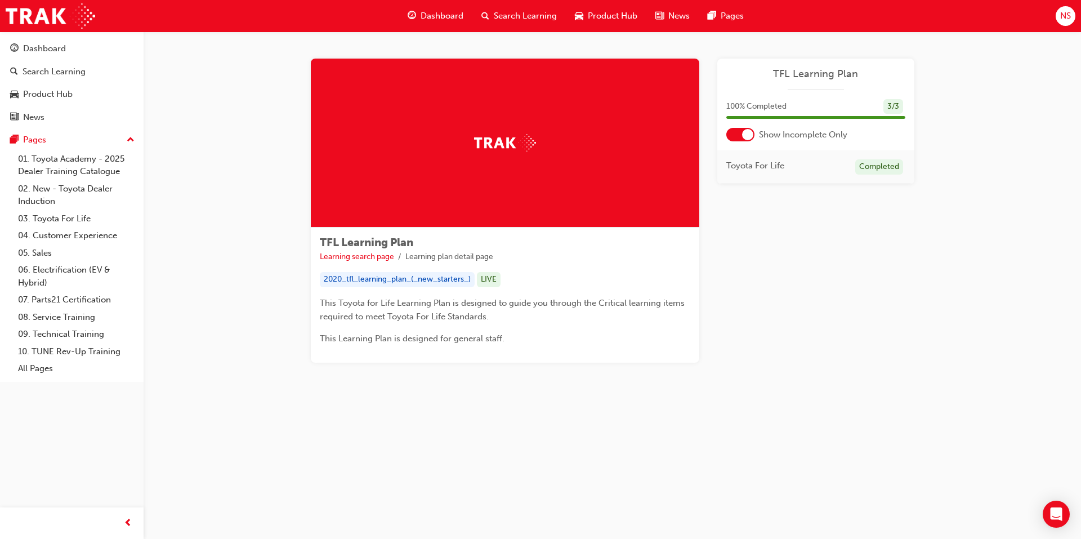
click at [451, 17] on span "Dashboard" at bounding box center [441, 16] width 43 height 13
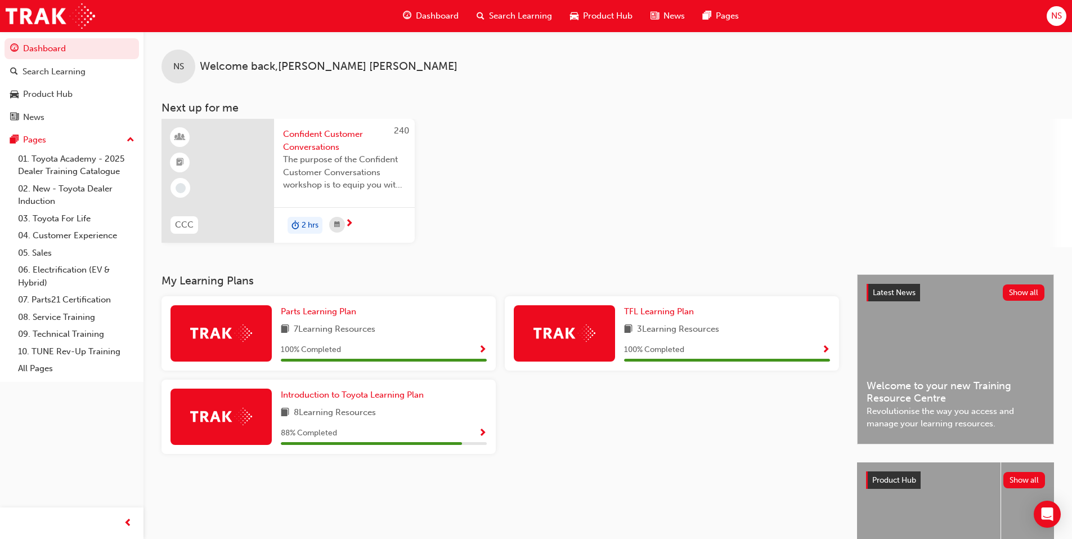
click at [537, 195] on div "240 CCC Confident Customer Conversations The purpose of the Confident Customer …" at bounding box center [617, 183] width 911 height 128
